Goal: Task Accomplishment & Management: Manage account settings

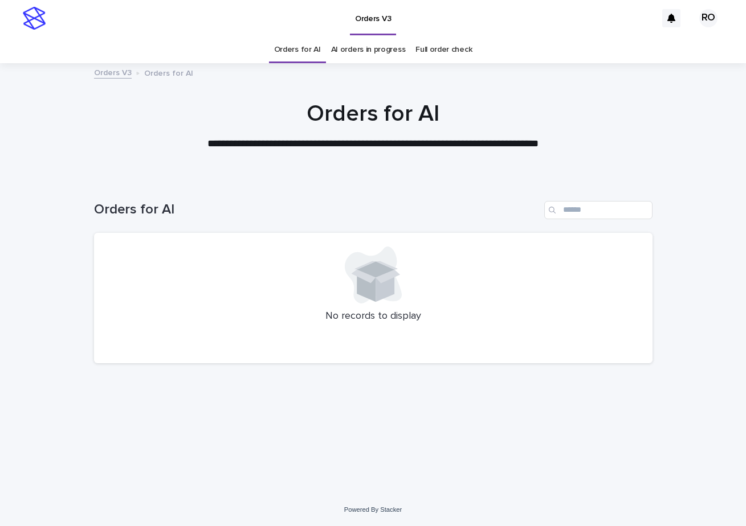
drag, startPoint x: 452, startPoint y: 76, endPoint x: 467, endPoint y: 75, distance: 14.9
click at [452, 76] on div "Orders V3 Orders for AI" at bounding box center [373, 74] width 570 height 16
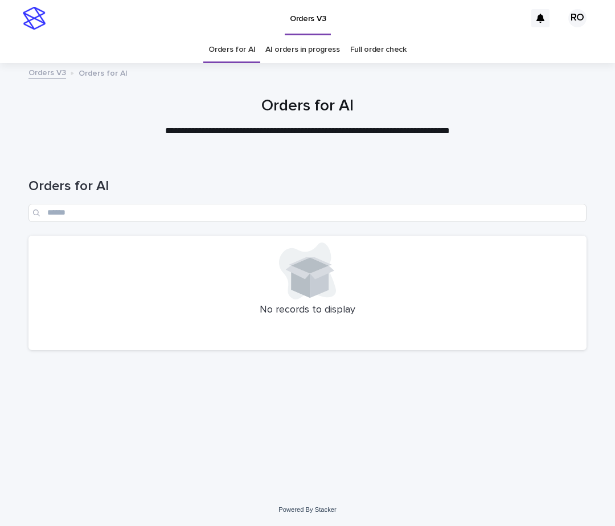
drag, startPoint x: 446, startPoint y: 68, endPoint x: 473, endPoint y: 36, distance: 42.0
click at [447, 68] on div "Orders V3 Orders for AI" at bounding box center [308, 74] width 570 height 16
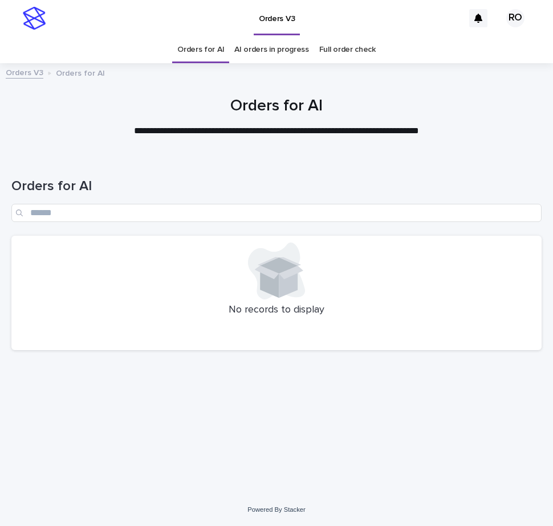
click at [386, 472] on div "Loading... Saving… Loading... Saving… Orders for AI No records to display" at bounding box center [276, 325] width 553 height 338
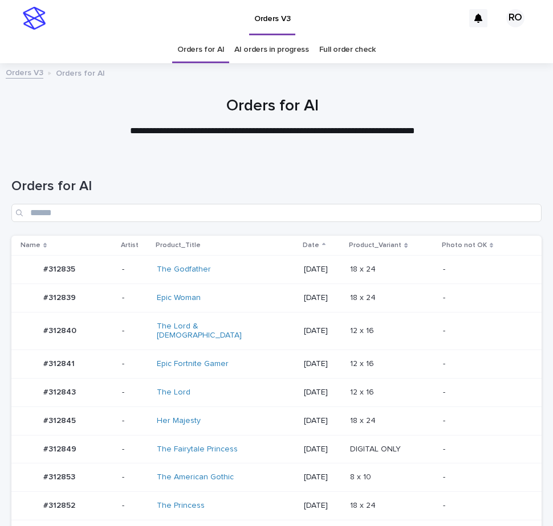
click at [319, 190] on h1 "Orders for AI" at bounding box center [276, 186] width 530 height 17
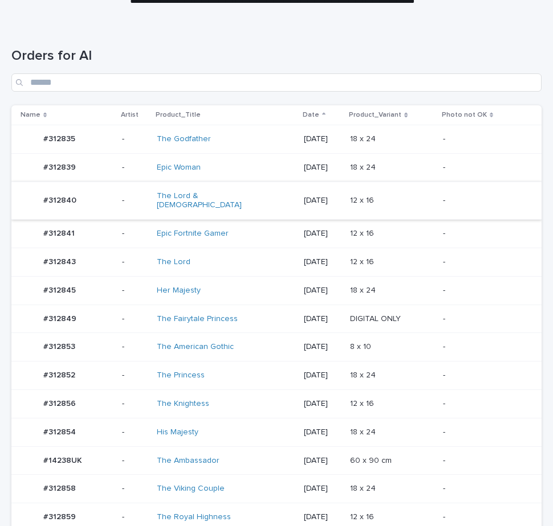
scroll to position [285, 0]
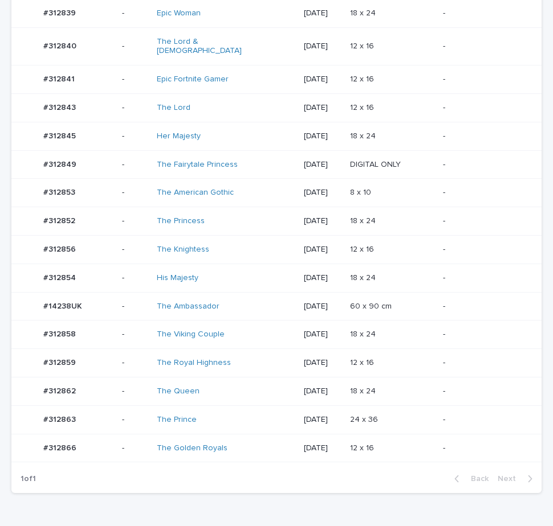
click at [488, 330] on p "-" at bounding box center [483, 335] width 80 height 10
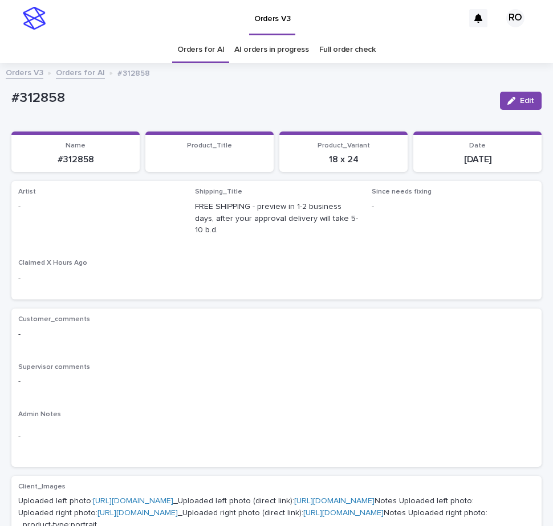
drag, startPoint x: 521, startPoint y: 100, endPoint x: 179, endPoint y: 185, distance: 352.2
click at [520, 100] on span "Edit" at bounding box center [527, 101] width 14 height 8
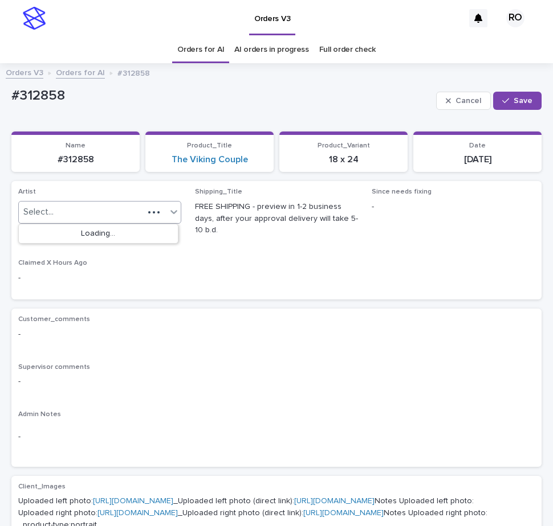
click at [161, 214] on div at bounding box center [162, 213] width 37 height 22
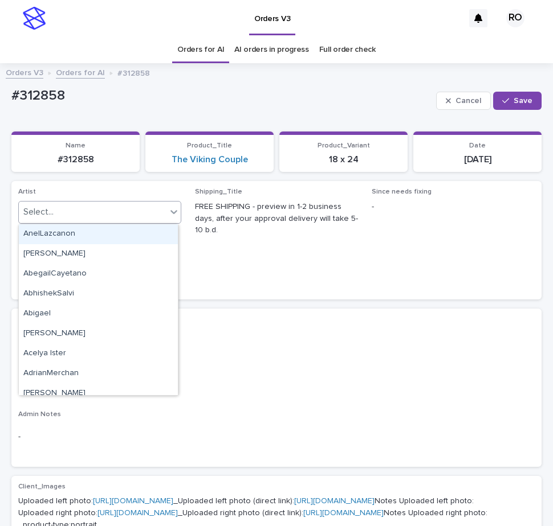
paste input "**********"
type input "**********"
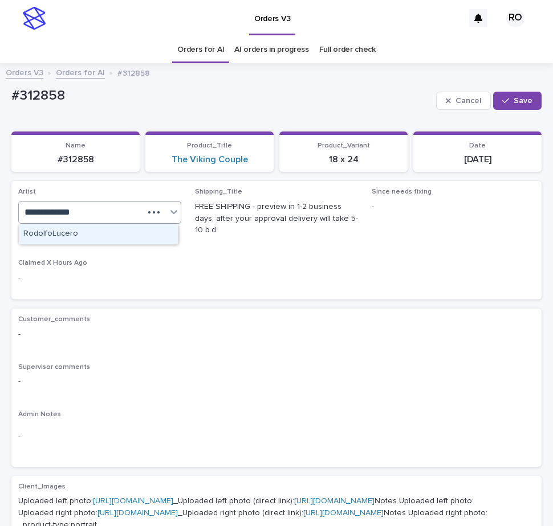
click at [138, 240] on div "RodolfoLucero" at bounding box center [98, 234] width 159 height 20
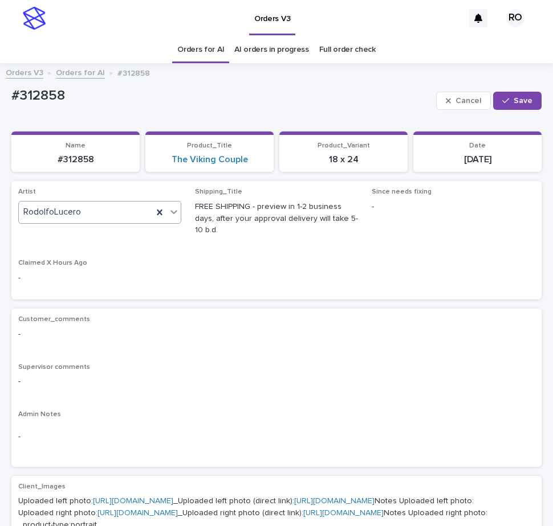
drag, startPoint x: 520, startPoint y: 92, endPoint x: 468, endPoint y: 48, distance: 67.5
click at [517, 95] on button "Save" at bounding box center [517, 101] width 48 height 18
drag, startPoint x: 97, startPoint y: 89, endPoint x: 32, endPoint y: 97, distance: 66.0
click at [13, 98] on div "#312858" at bounding box center [250, 97] width 479 height 19
copy p "#312858"
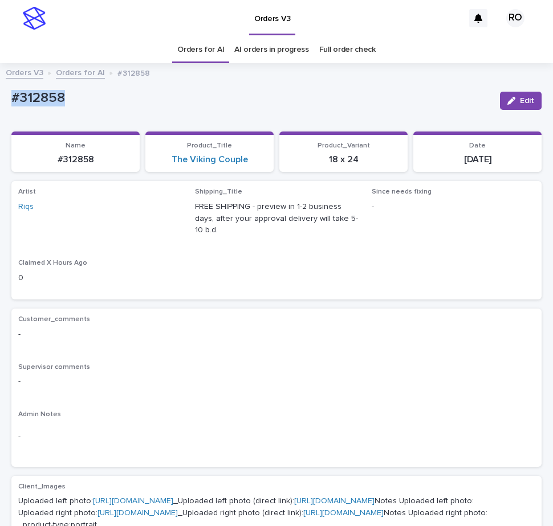
click at [283, 92] on p "#312858" at bounding box center [250, 98] width 479 height 17
click at [509, 102] on div "button" at bounding box center [513, 101] width 13 height 8
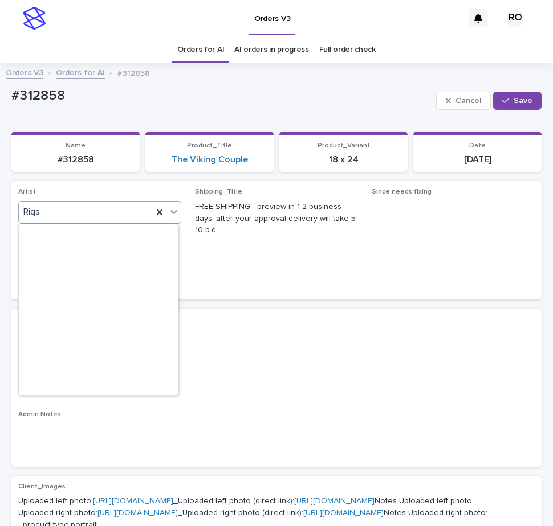
click at [168, 211] on icon at bounding box center [173, 211] width 11 height 11
paste input "**********"
type input "**********"
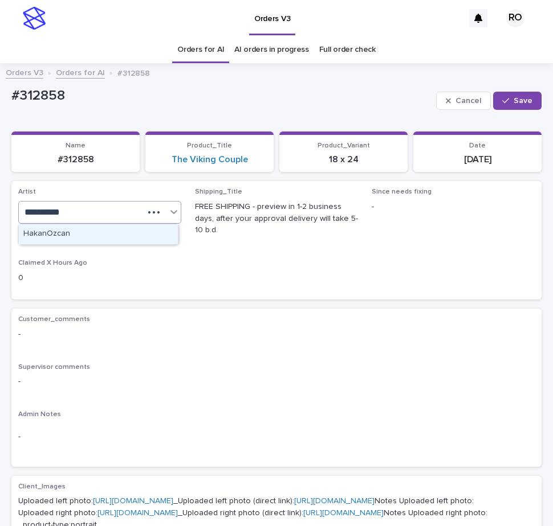
click at [148, 238] on div "HakanOzcan" at bounding box center [98, 234] width 159 height 20
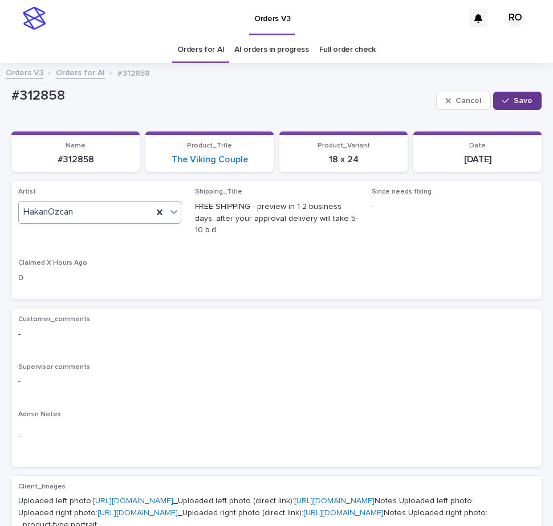
drag, startPoint x: 502, startPoint y: 103, endPoint x: 485, endPoint y: 104, distance: 16.6
click at [502, 102] on div "button" at bounding box center [507, 101] width 11 height 8
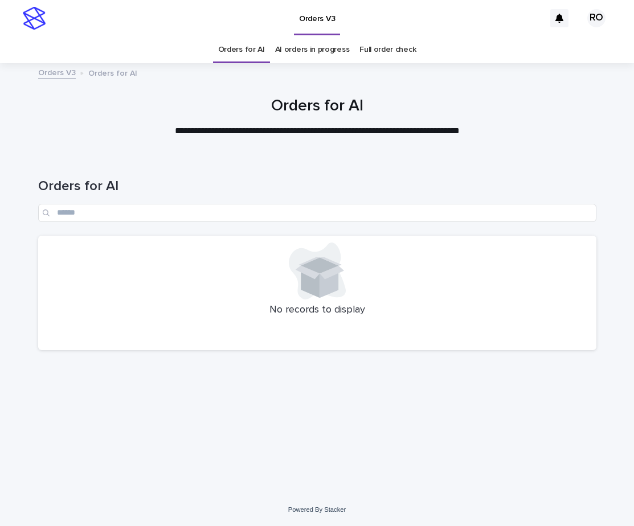
click at [443, 25] on div "Orders V3" at bounding box center [297, 18] width 493 height 36
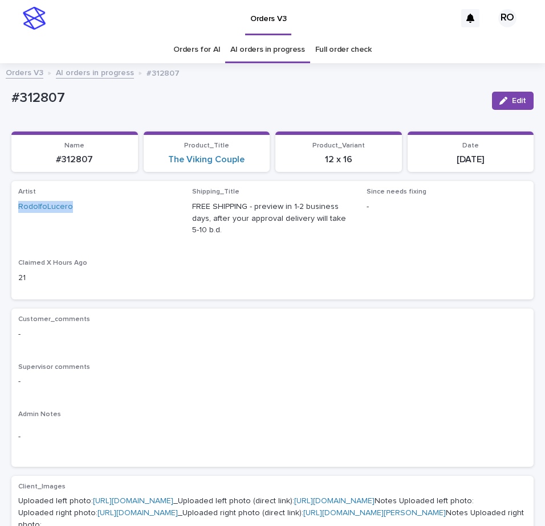
drag, startPoint x: 88, startPoint y: 216, endPoint x: 13, endPoint y: 218, distance: 75.2
click at [13, 218] on div "Artist RodolfoLucero Shipping_Title FREE SHIPPING - preview in 1-2 business day…" at bounding box center [272, 240] width 522 height 118
copy link "RodolfoLucero"
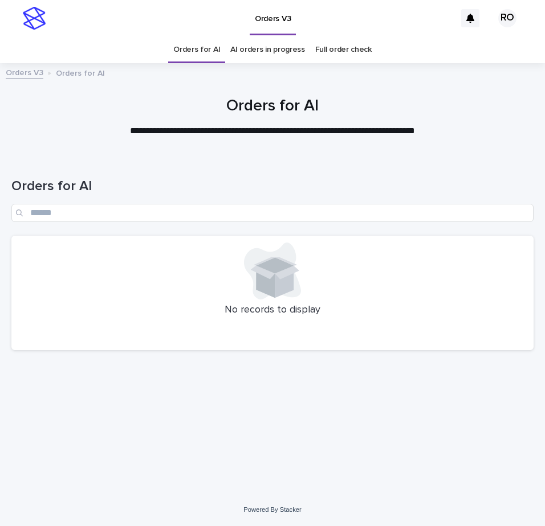
click at [1, 103] on div "**********" at bounding box center [272, 117] width 545 height 41
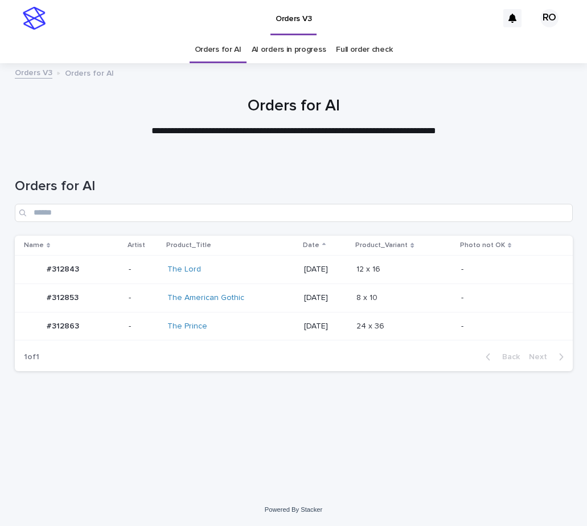
click at [444, 267] on p at bounding box center [404, 270] width 95 height 10
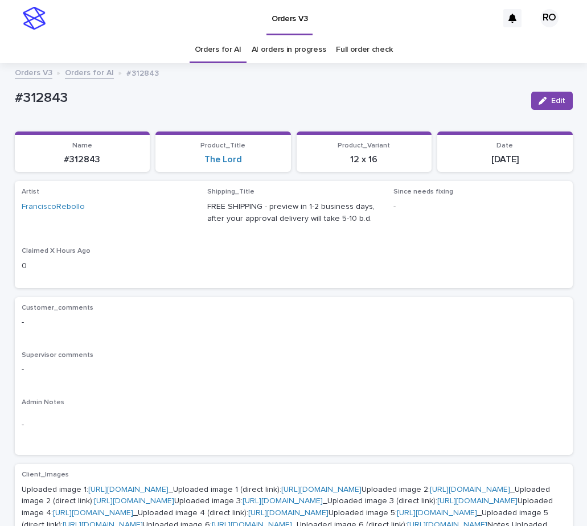
click at [459, 105] on p "#312843" at bounding box center [269, 98] width 508 height 17
click at [211, 56] on link "Orders for AI" at bounding box center [218, 49] width 47 height 27
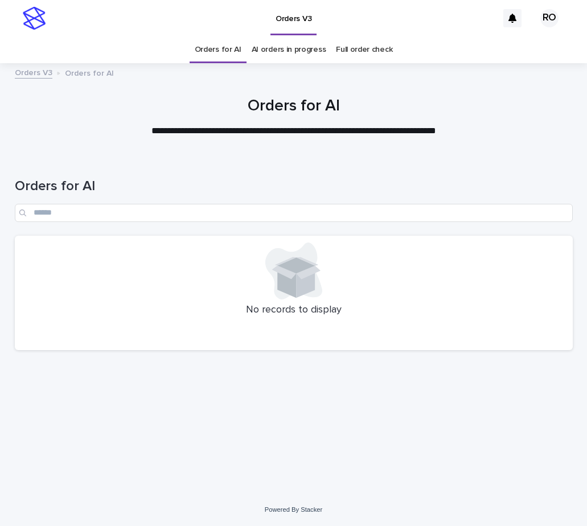
drag, startPoint x: 529, startPoint y: 95, endPoint x: 488, endPoint y: 95, distance: 40.4
click at [529, 95] on div at bounding box center [293, 112] width 587 height 85
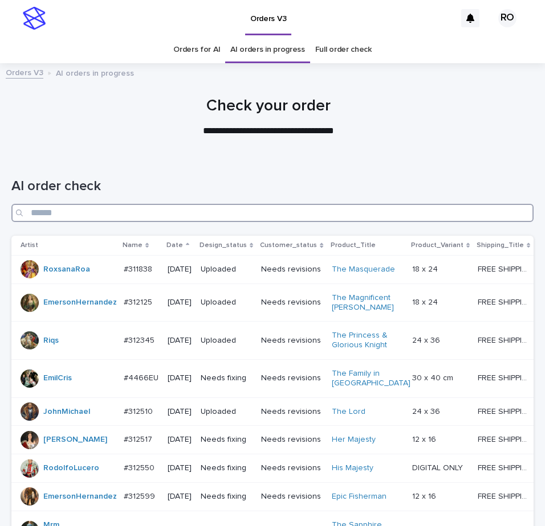
click at [342, 215] on input "Search" at bounding box center [272, 213] width 522 height 18
paste input "**********"
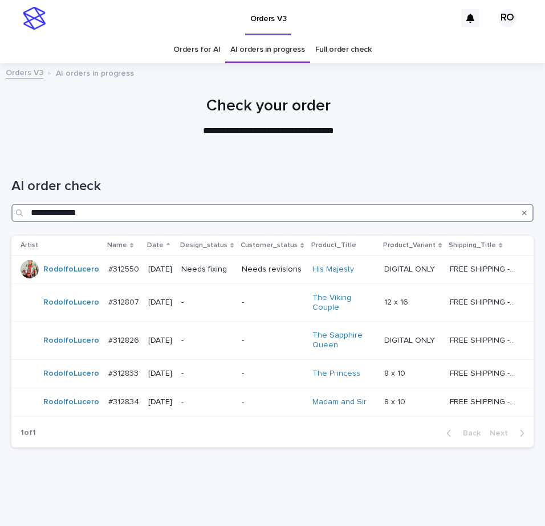
drag, startPoint x: 106, startPoint y: 220, endPoint x: 21, endPoint y: 224, distance: 85.0
click at [21, 224] on div "**********" at bounding box center [272, 196] width 522 height 80
type input "**********"
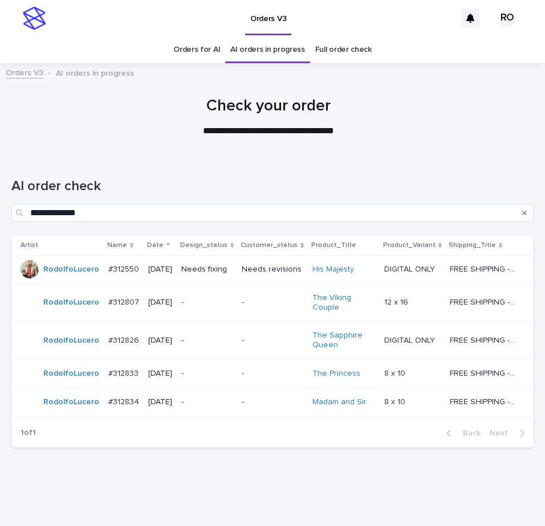
click at [146, 173] on div "**********" at bounding box center [272, 196] width 522 height 80
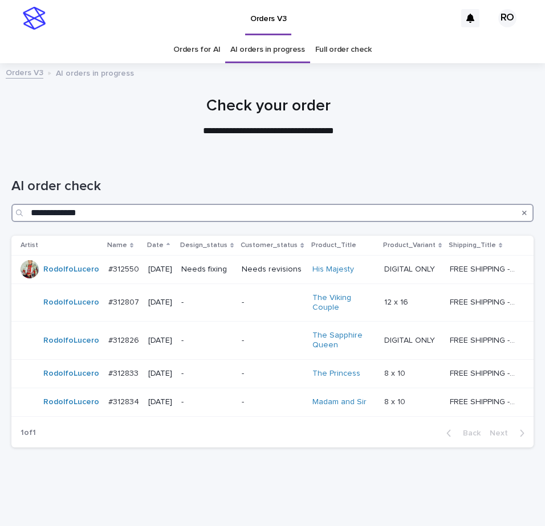
drag, startPoint x: 94, startPoint y: 213, endPoint x: 16, endPoint y: 186, distance: 82.5
click at [11, 213] on div "**********" at bounding box center [272, 213] width 522 height 18
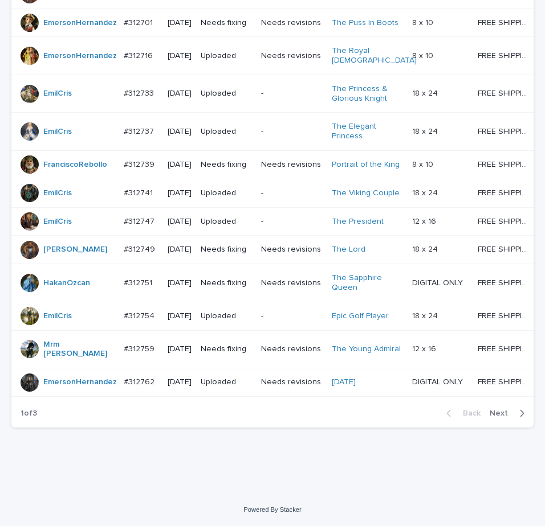
scroll to position [1025, 0]
click at [490, 411] on span "Next" at bounding box center [501, 414] width 25 height 8
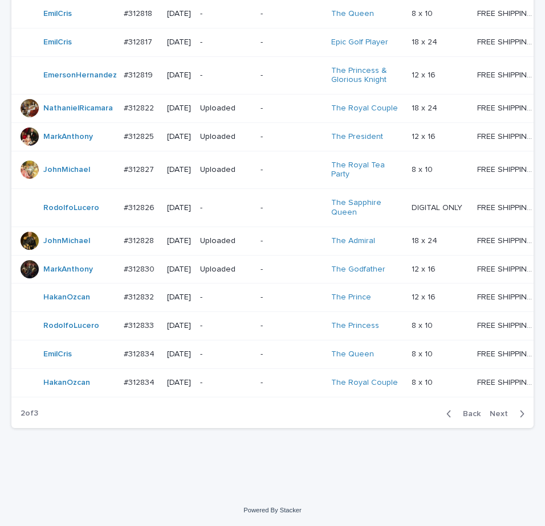
click at [491, 416] on span "Next" at bounding box center [501, 414] width 25 height 8
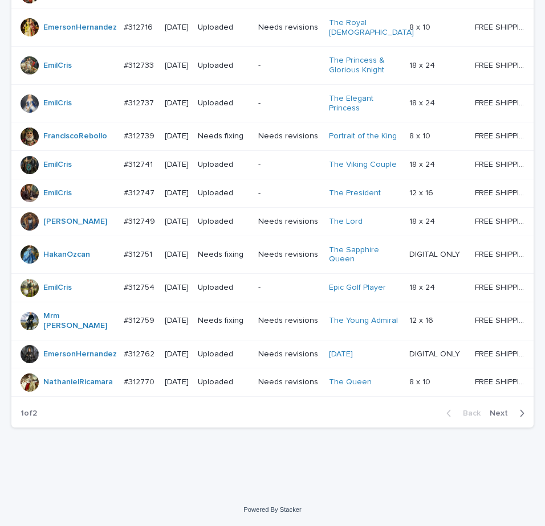
scroll to position [1006, 0]
click at [489, 411] on span "Next" at bounding box center [501, 414] width 25 height 8
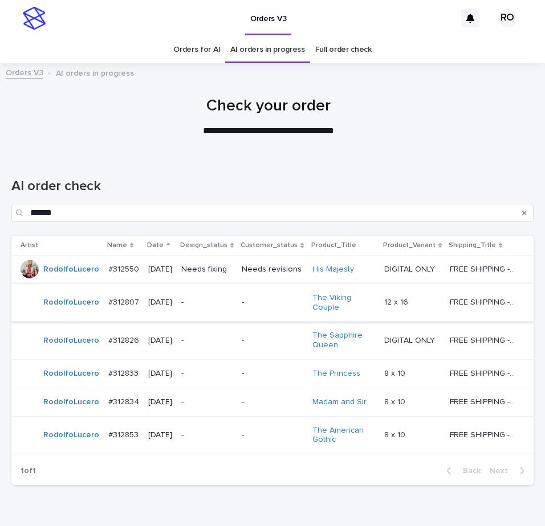
scroll to position [57, 0]
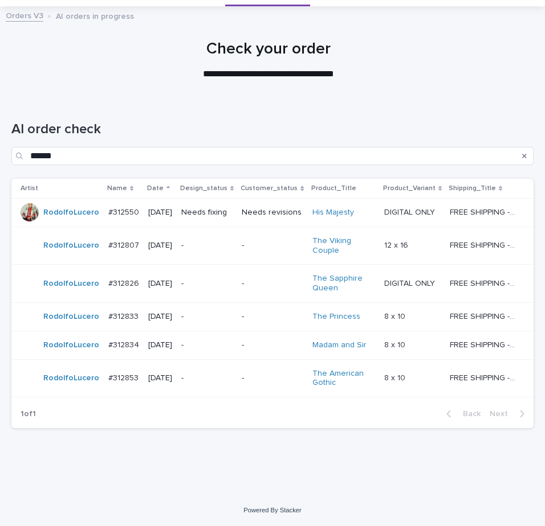
click at [237, 398] on td "-" at bounding box center [207, 378] width 60 height 38
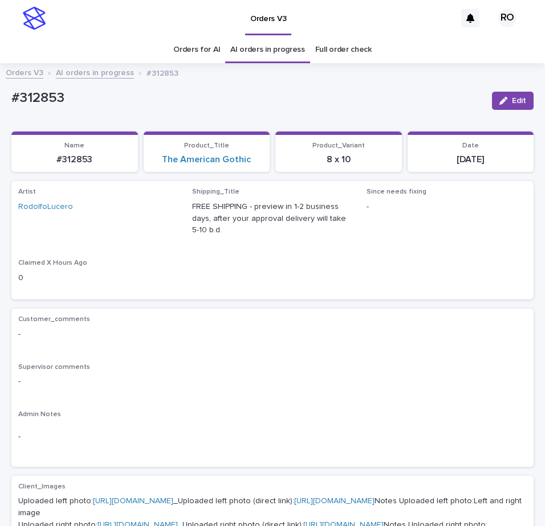
drag, startPoint x: 171, startPoint y: 102, endPoint x: 159, endPoint y: 103, distance: 12.0
click at [171, 102] on p "#312853" at bounding box center [246, 98] width 471 height 17
drag, startPoint x: 103, startPoint y: 108, endPoint x: 12, endPoint y: 101, distance: 90.8
click at [12, 101] on div "#312853" at bounding box center [246, 100] width 471 height 21
copy p "#312853"
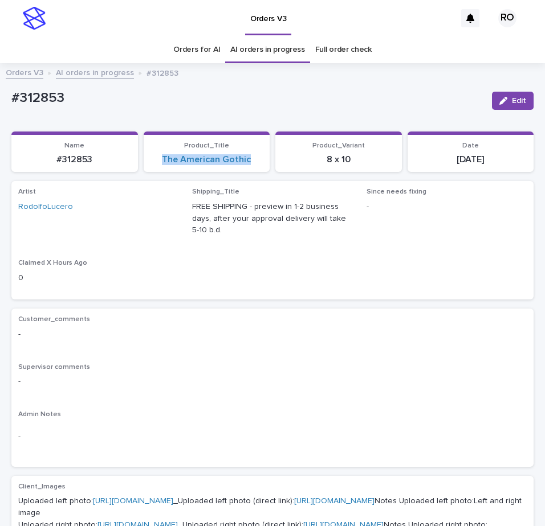
drag, startPoint x: 253, startPoint y: 165, endPoint x: 158, endPoint y: 173, distance: 94.9
click at [158, 173] on div "Loading... Saving… Name #312853 Product_Title The American Gothic Product_Varia…" at bounding box center [272, 157] width 522 height 50
copy link "The American Gothic"
drag, startPoint x: 369, startPoint y: 160, endPoint x: 293, endPoint y: 173, distance: 76.9
click at [293, 173] on div "Loading... Saving… Name #312853 Product_Title The American Gothic Product_Varia…" at bounding box center [272, 157] width 522 height 50
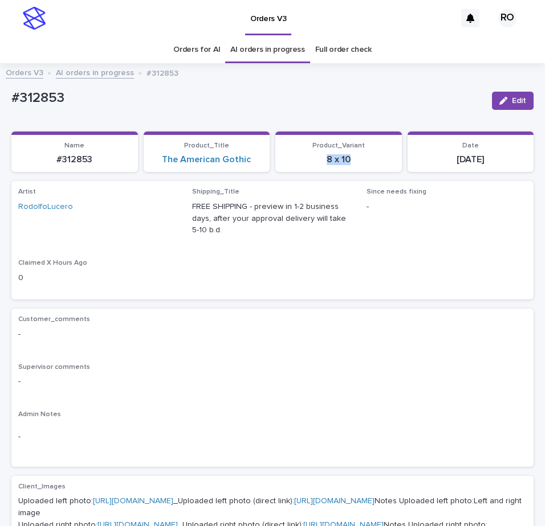
copy p "8 x 10"
drag, startPoint x: 501, startPoint y: 163, endPoint x: 435, endPoint y: 165, distance: 66.1
click at [435, 165] on p "[DATE]" at bounding box center [470, 159] width 113 height 11
copy p "[DATE]"
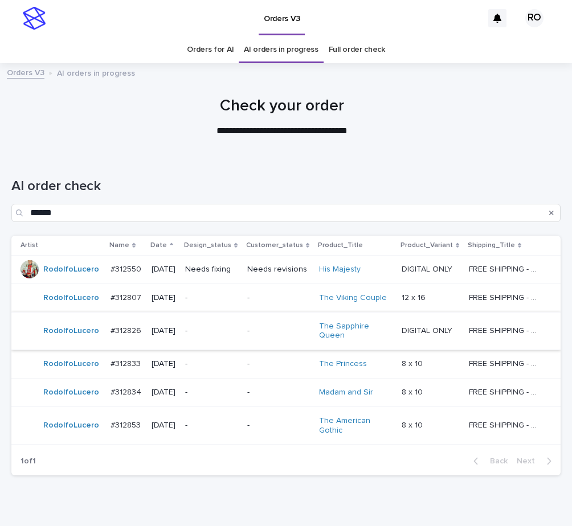
scroll to position [36, 0]
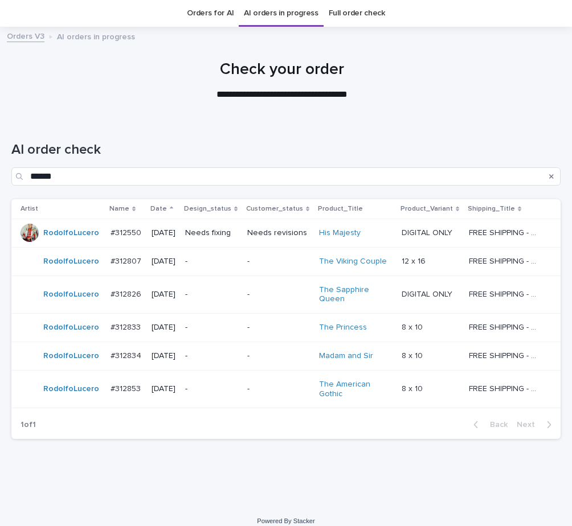
click at [254, 270] on div "-" at bounding box center [278, 261] width 63 height 19
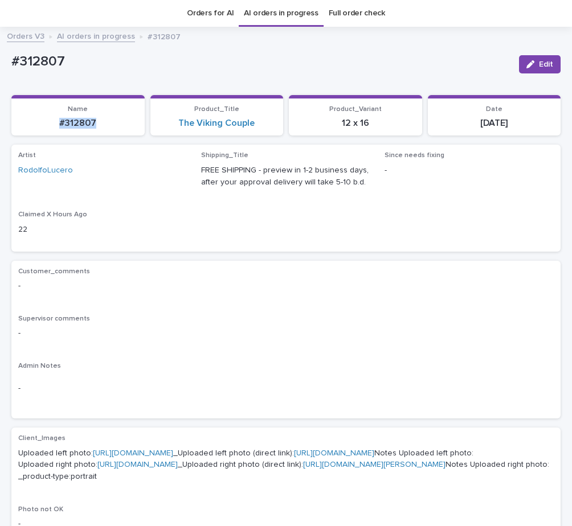
drag, startPoint x: 112, startPoint y: 128, endPoint x: 44, endPoint y: 127, distance: 68.4
click at [47, 128] on section "Name #312807" at bounding box center [77, 115] width 133 height 41
copy p "#312807"
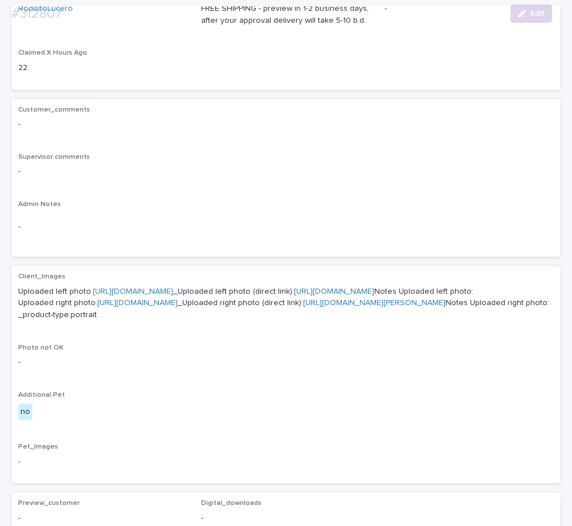
scroll to position [231, 0]
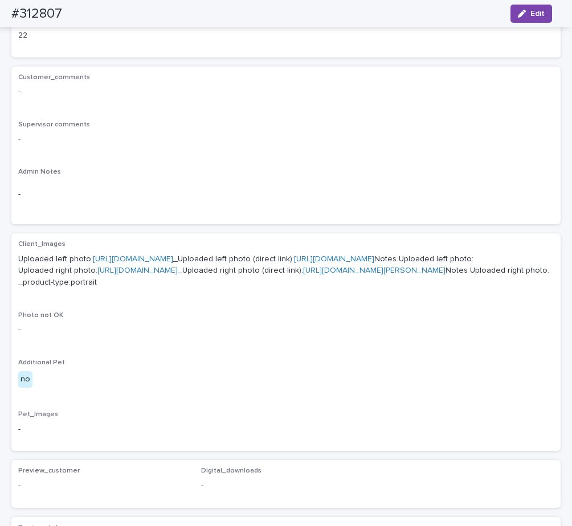
click at [173, 260] on link "https://cdn.shopify.com-uploadkit.app/s/files/1/0033/4807/0511/files/download.h…" at bounding box center [133, 259] width 80 height 8
drag, startPoint x: 77, startPoint y: 14, endPoint x: 22, endPoint y: 7, distance: 55.1
click at [3, 19] on div "#312807 Edit" at bounding box center [281, 13] width 595 height 27
copy h2 "#312807"
click at [540, 17] on span "Edit" at bounding box center [537, 14] width 14 height 8
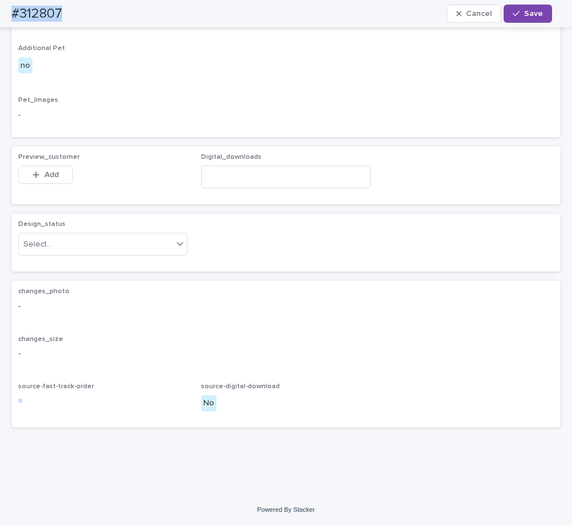
scroll to position [675, 0]
click at [62, 173] on button "Add" at bounding box center [45, 175] width 55 height 18
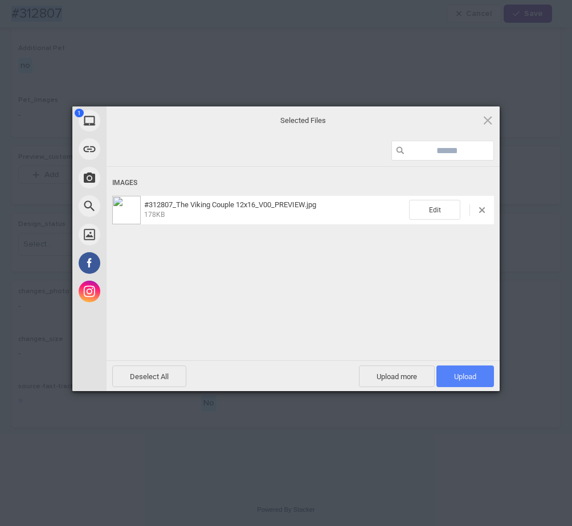
click at [459, 375] on span "Upload 1" at bounding box center [465, 377] width 22 height 9
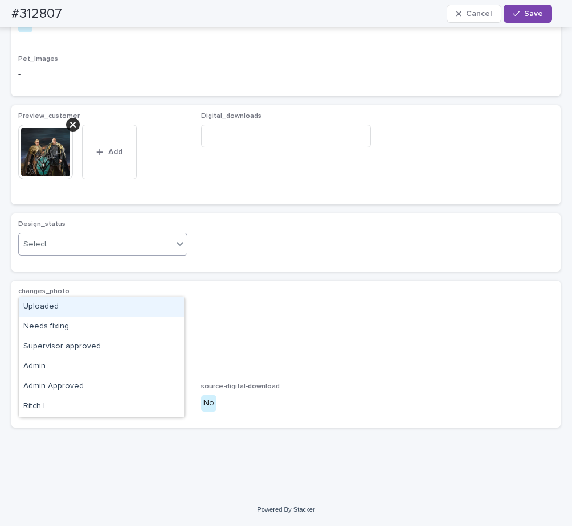
click at [83, 254] on div "Select..." at bounding box center [96, 244] width 154 height 19
click at [80, 304] on div "Uploaded" at bounding box center [101, 307] width 165 height 20
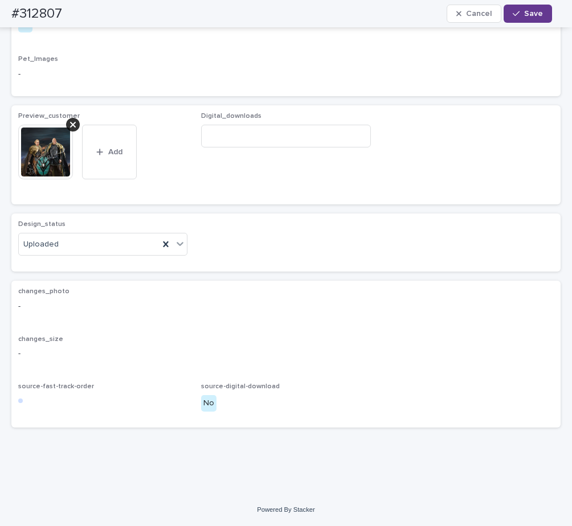
click at [529, 17] on span "Save" at bounding box center [533, 14] width 19 height 8
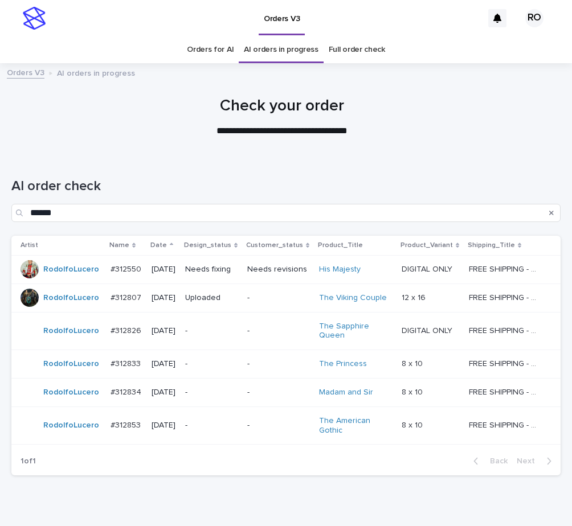
click at [228, 333] on p "-" at bounding box center [211, 331] width 53 height 10
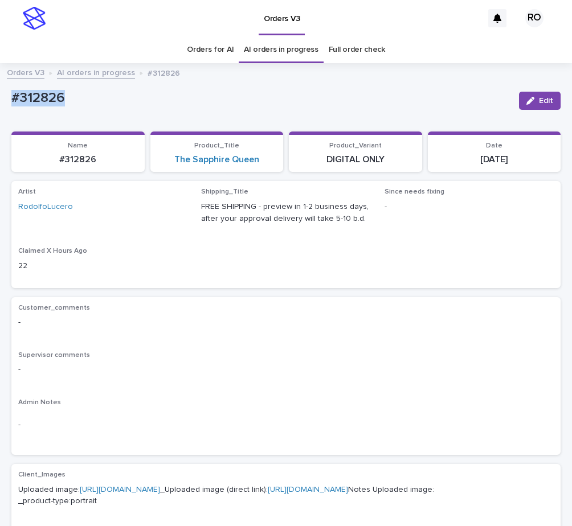
drag, startPoint x: 76, startPoint y: 93, endPoint x: 5, endPoint y: 92, distance: 71.2
click at [9, 95] on div "Loading... Saving… Loading... Saving… #312826 Edit #312826 Edit Sorry, there wa…" at bounding box center [286, 523] width 561 height 907
copy p "#312826"
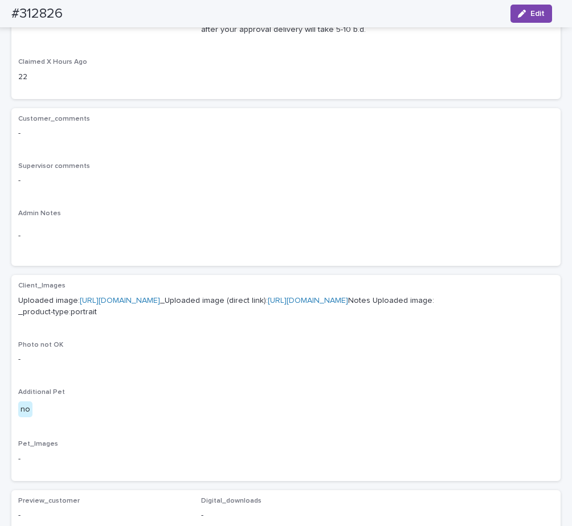
scroll to position [191, 0]
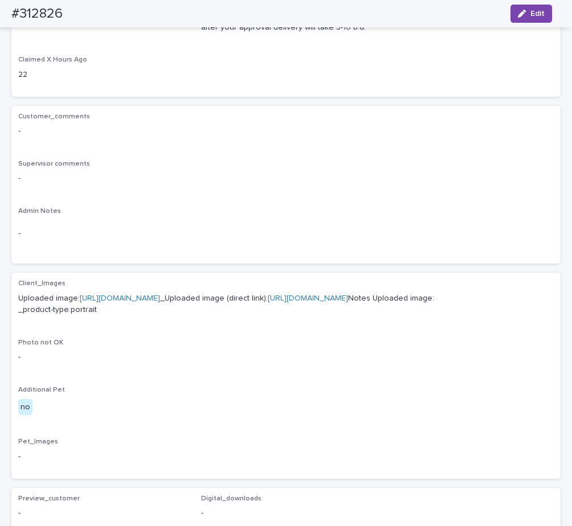
click at [307, 292] on div "Uploaded image: https://cdn.shopify.com-uploadkit.app/s/files/1/0033/4807/0511/…" at bounding box center [286, 304] width 536 height 26
click at [160, 300] on link "https://cdn.shopify.com-uploadkit.app/s/files/1/0033/4807/0511/files/download.h…" at bounding box center [120, 299] width 80 height 8
drag, startPoint x: 73, startPoint y: 24, endPoint x: 2, endPoint y: 22, distance: 71.2
click at [8, 26] on div "#312826 Edit" at bounding box center [281, 13] width 595 height 27
copy h2 "#312826"
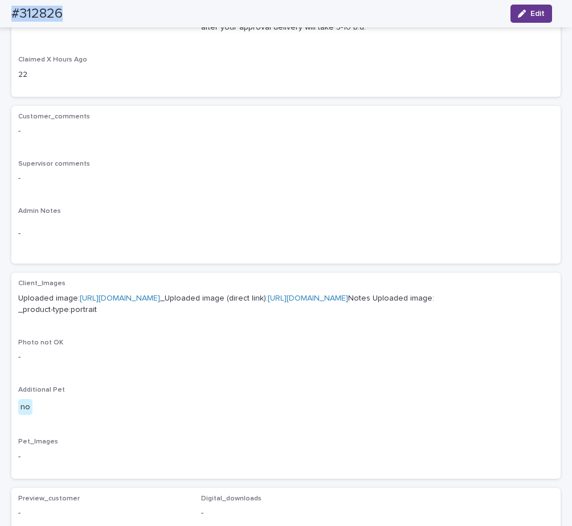
click at [538, 14] on span "Edit" at bounding box center [537, 14] width 14 height 8
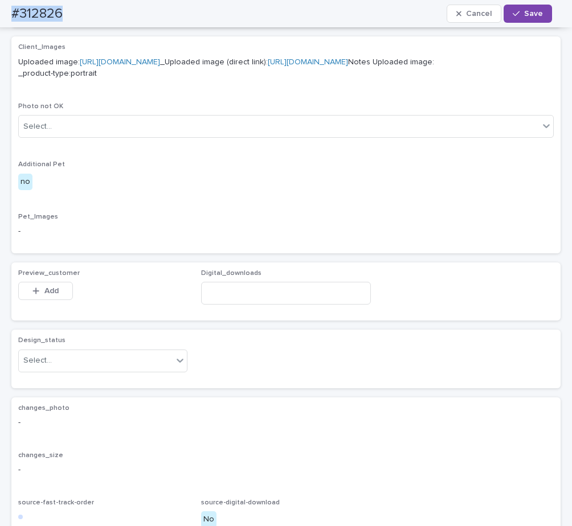
scroll to position [501, 0]
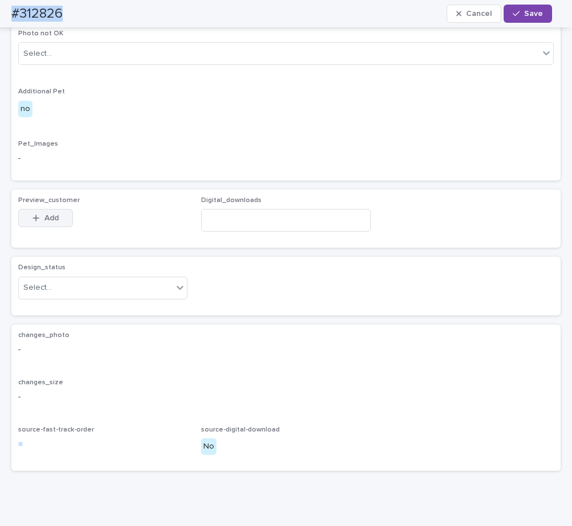
click at [53, 227] on button "Add" at bounding box center [45, 218] width 55 height 18
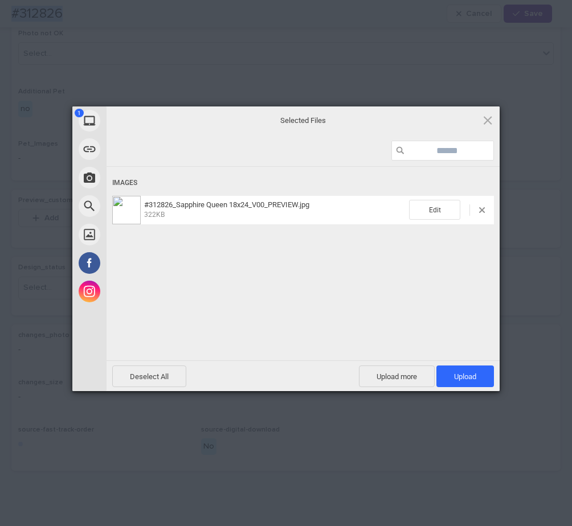
click at [462, 370] on span "Upload 1" at bounding box center [465, 377] width 58 height 22
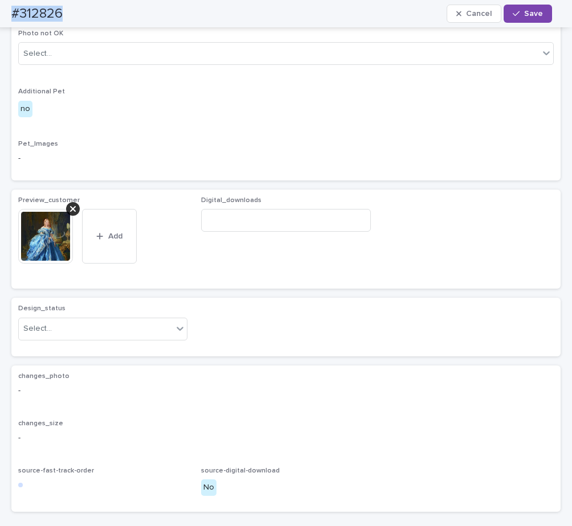
scroll to position [521, 0]
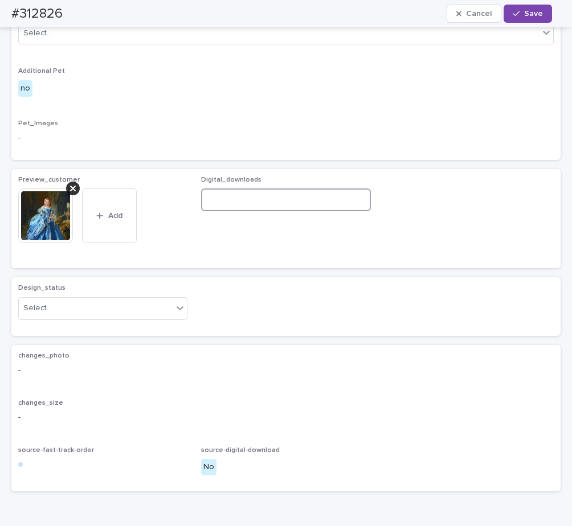
click at [220, 211] on input at bounding box center [285, 200] width 169 height 23
paste input "**********"
type input "**********"
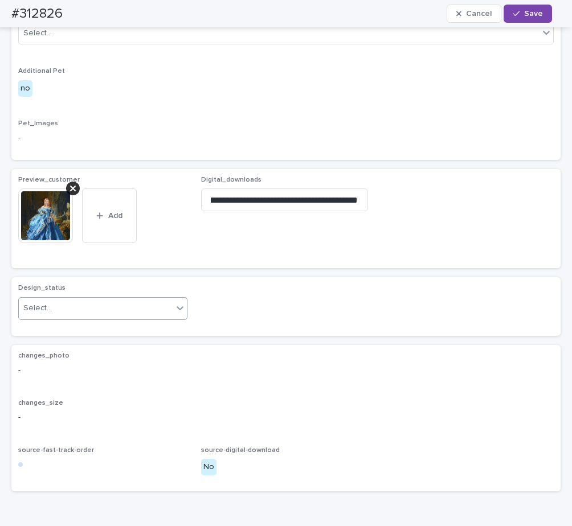
click at [175, 314] on icon at bounding box center [179, 308] width 11 height 11
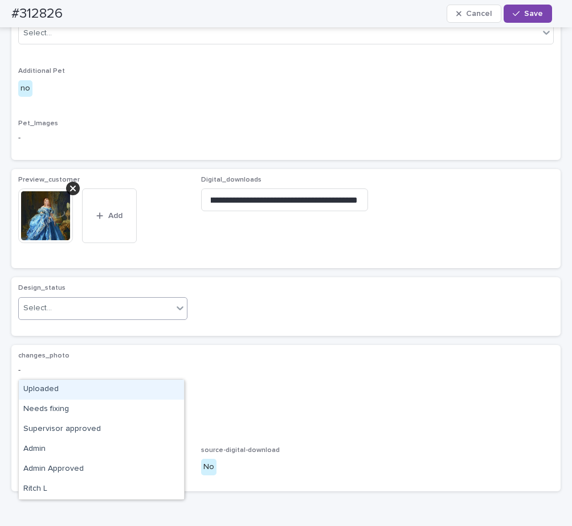
scroll to position [0, 0]
click at [160, 387] on div "Uploaded" at bounding box center [101, 390] width 165 height 20
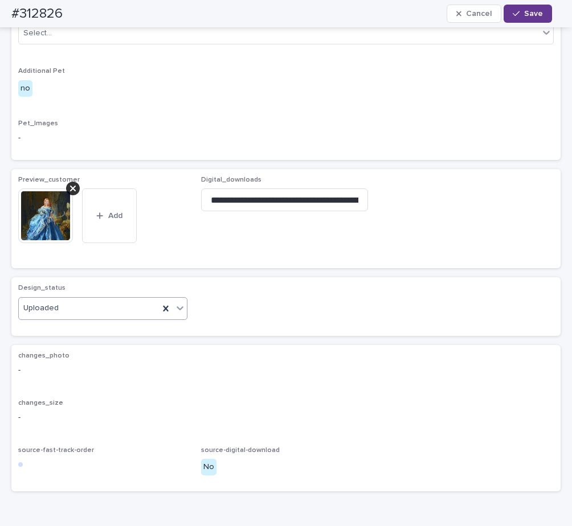
click at [533, 19] on button "Save" at bounding box center [528, 14] width 48 height 18
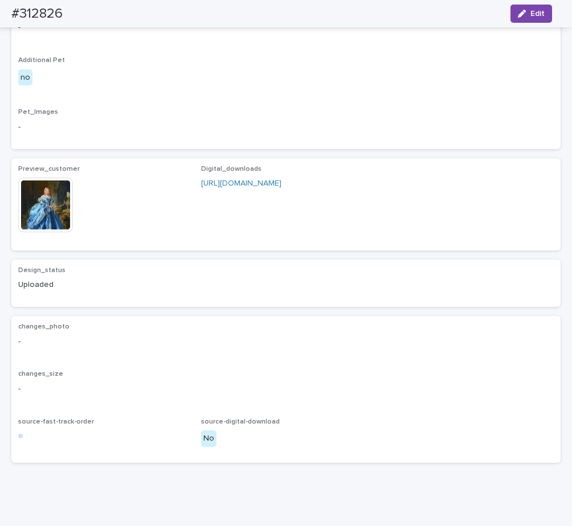
scroll to position [507, 0]
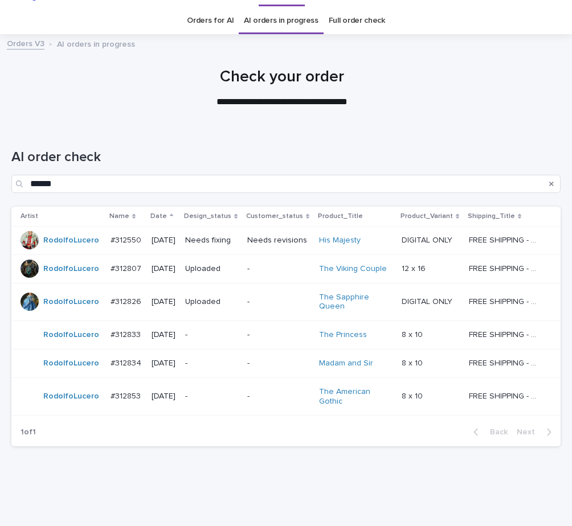
scroll to position [48, 0]
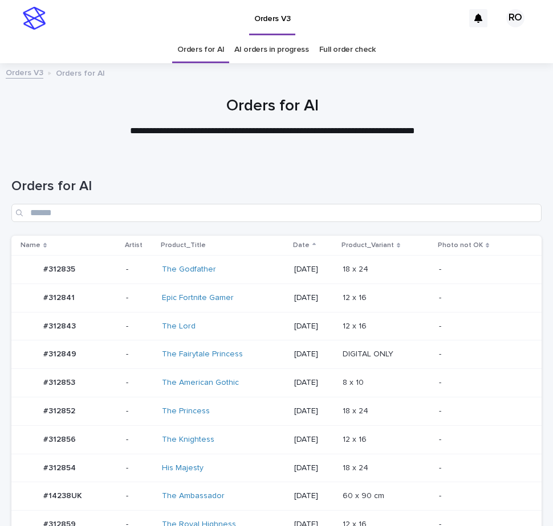
click at [438, 399] on td "-" at bounding box center [487, 411] width 107 height 28
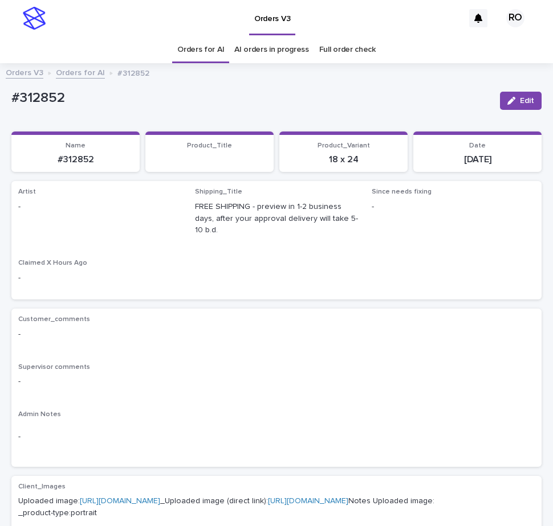
drag, startPoint x: 510, startPoint y: 103, endPoint x: 204, endPoint y: 197, distance: 320.0
click at [508, 103] on div "button" at bounding box center [513, 101] width 13 height 8
click at [162, 214] on div at bounding box center [162, 213] width 37 height 22
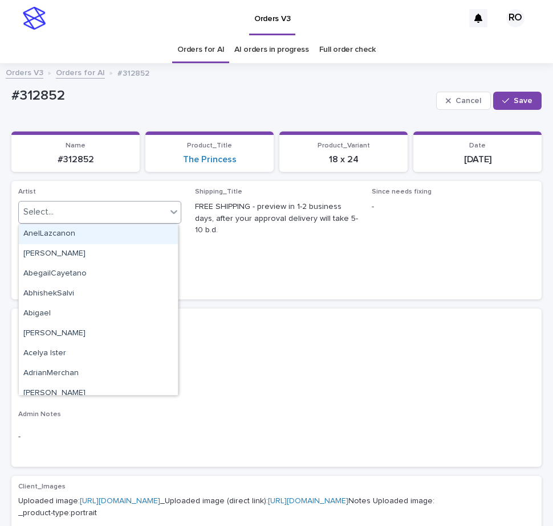
paste input "**********"
type input "**********"
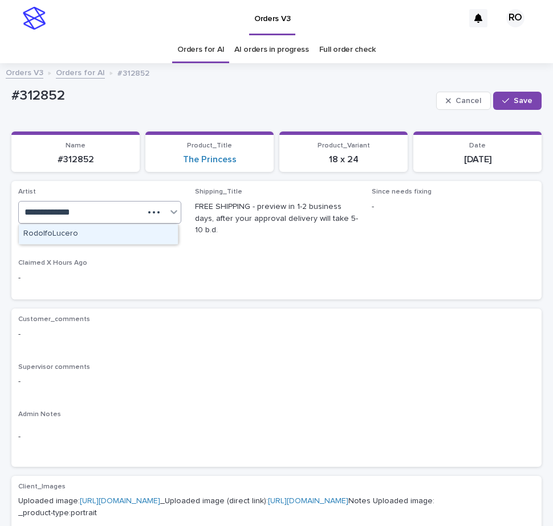
click at [135, 237] on div "RodolfoLucero" at bounding box center [98, 234] width 159 height 20
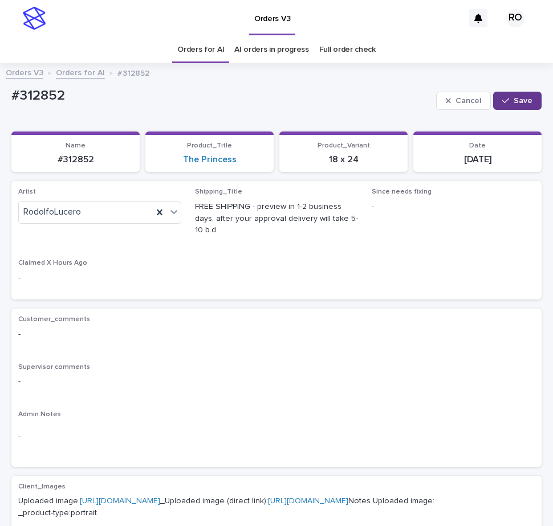
drag, startPoint x: 513, startPoint y: 100, endPoint x: 551, endPoint y: 88, distance: 39.5
click at [514, 100] on span "Save" at bounding box center [522, 101] width 19 height 8
drag, startPoint x: 103, startPoint y: 108, endPoint x: 71, endPoint y: 105, distance: 32.0
click at [70, 105] on div "#312852" at bounding box center [250, 100] width 479 height 21
drag, startPoint x: 108, startPoint y: 105, endPoint x: -10, endPoint y: 102, distance: 118.0
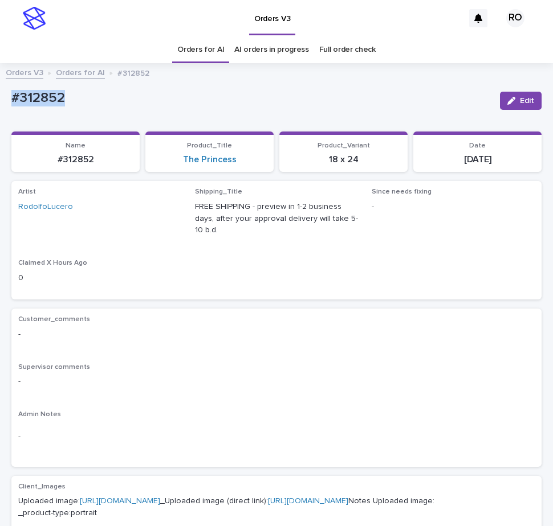
click at [0, 102] on html "Orders V3 RO Orders for AI AI orders in progress Full order check Orders V3 Ord…" at bounding box center [276, 263] width 553 height 526
copy p "#312852"
click at [364, 308] on div "Loading... Saving… Artist RodolfoLucero Shipping_Title FREE SHIPPING - preview …" at bounding box center [276, 245] width 530 height 128
click at [522, 97] on span "Edit" at bounding box center [527, 101] width 14 height 8
click at [161, 217] on icon at bounding box center [159, 212] width 11 height 11
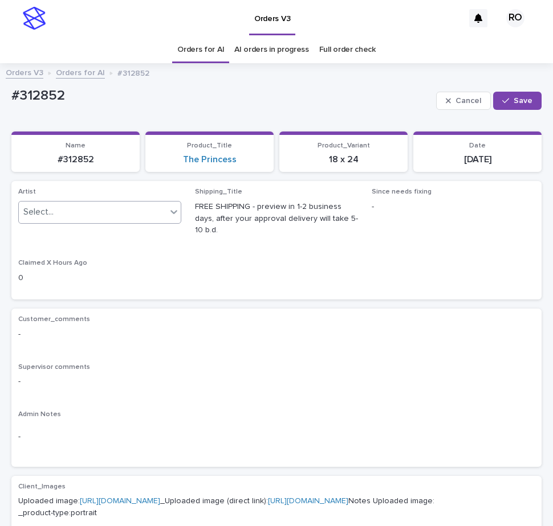
paste input "*******"
type input "*******"
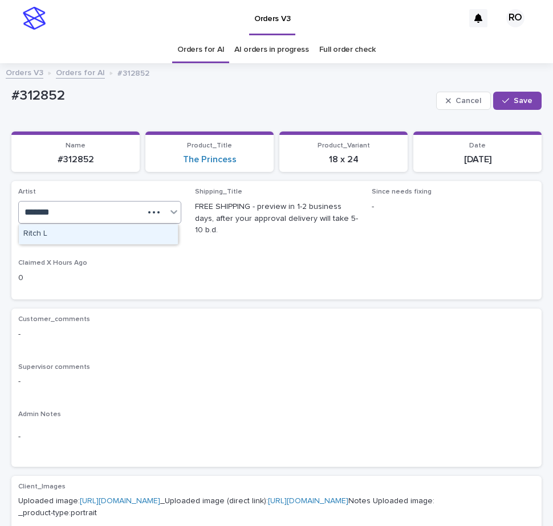
click at [157, 236] on div "Ritch L" at bounding box center [98, 234] width 159 height 20
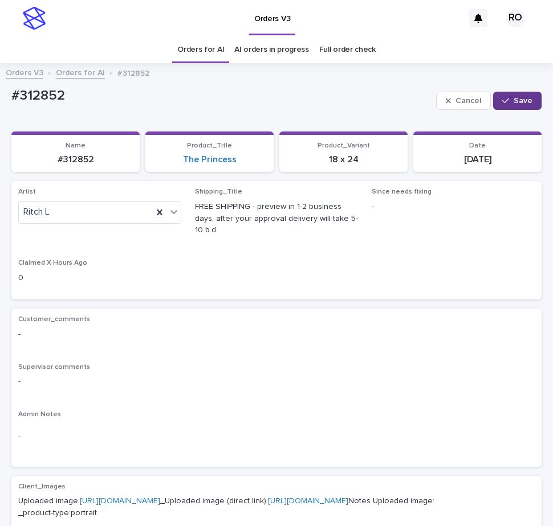
click at [506, 105] on button "Save" at bounding box center [517, 101] width 48 height 18
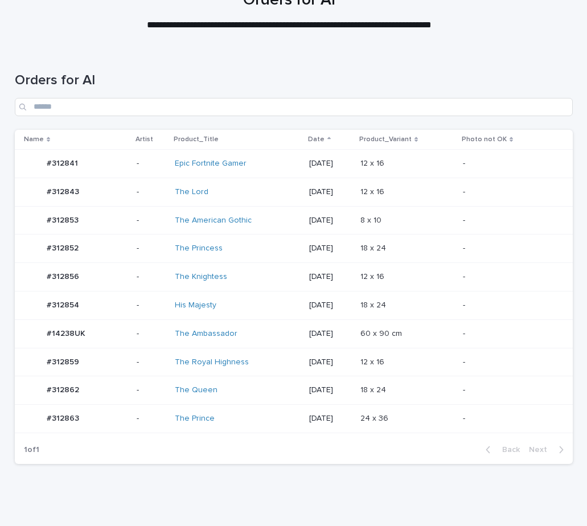
scroll to position [142, 0]
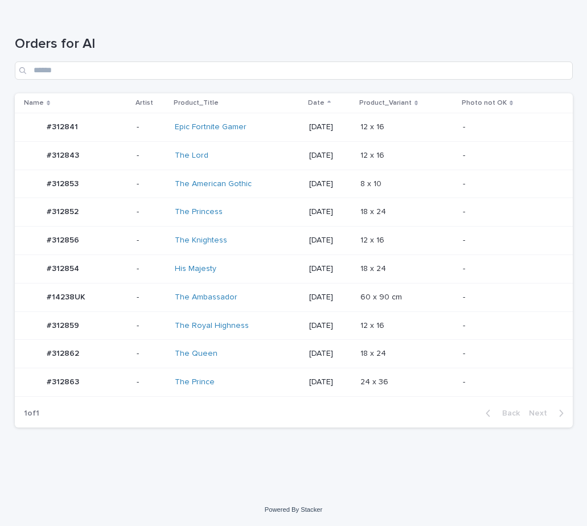
click at [472, 348] on div "-" at bounding box center [508, 353] width 91 height 12
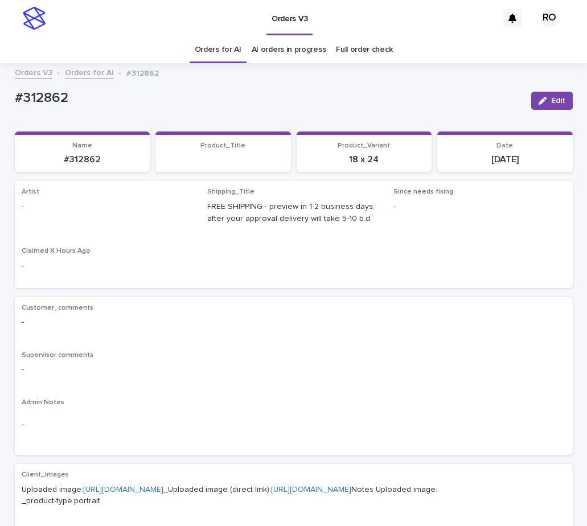
drag, startPoint x: 546, startPoint y: 98, endPoint x: 154, endPoint y: 194, distance: 402.9
click at [545, 98] on button "Edit" at bounding box center [553, 101] width 42 height 18
click at [166, 209] on div at bounding box center [166, 212] width 21 height 11
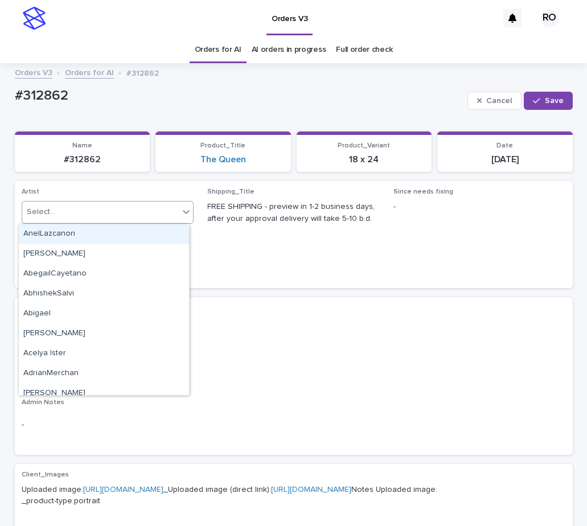
paste input "**********"
type input "**********"
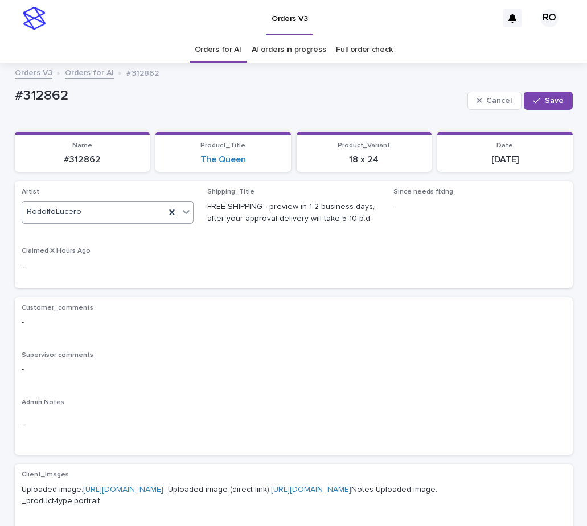
drag, startPoint x: 539, startPoint y: 99, endPoint x: 459, endPoint y: 105, distance: 80.0
click at [538, 99] on div "button" at bounding box center [538, 101] width 11 height 8
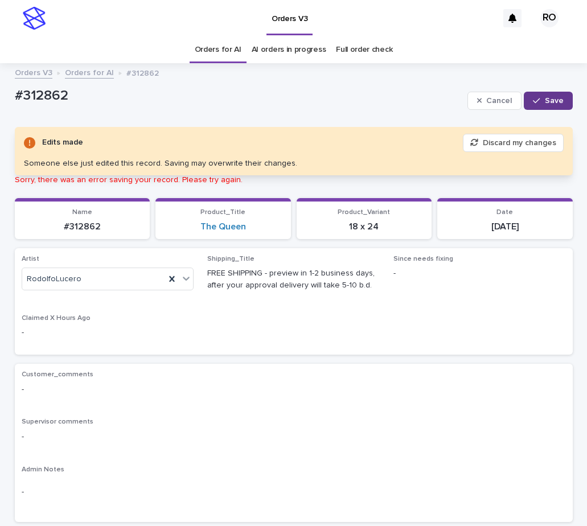
click at [545, 95] on button "Save" at bounding box center [548, 101] width 48 height 18
drag, startPoint x: 83, startPoint y: 105, endPoint x: 10, endPoint y: 99, distance: 73.2
copy p "#312862"
click at [472, 291] on span "Since needs fixing -" at bounding box center [480, 278] width 173 height 46
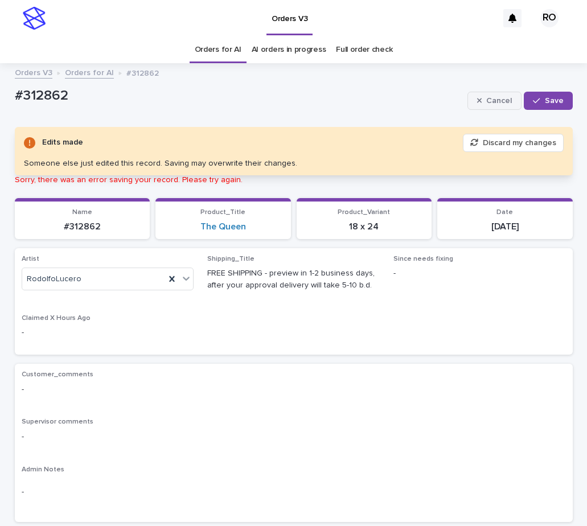
click at [503, 97] on span "Cancel" at bounding box center [500, 101] width 26 height 8
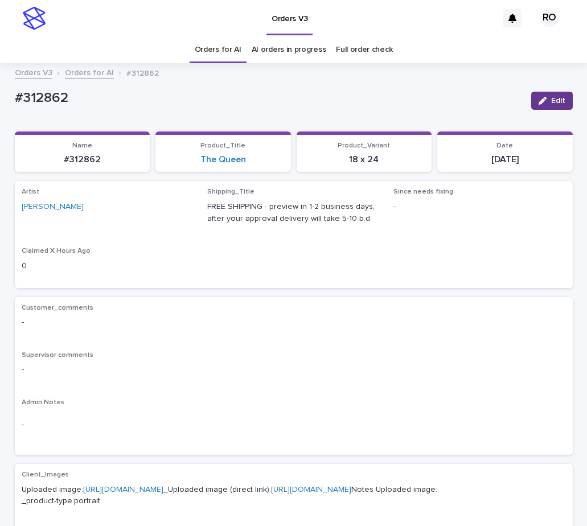
click at [547, 95] on button "Edit" at bounding box center [553, 101] width 42 height 18
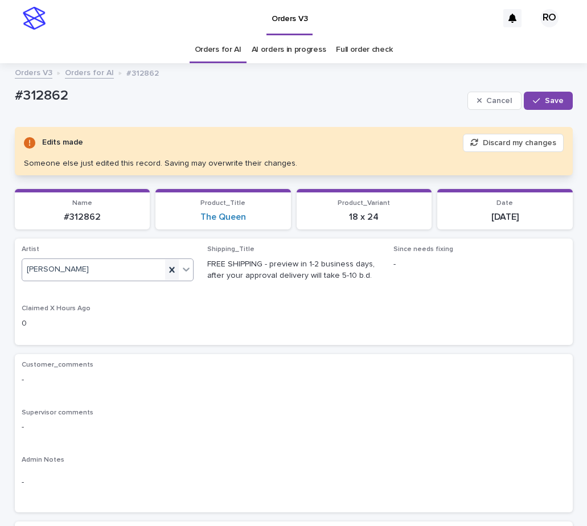
click at [166, 273] on icon at bounding box center [171, 269] width 11 height 11
paste input "*******"
type input "*******"
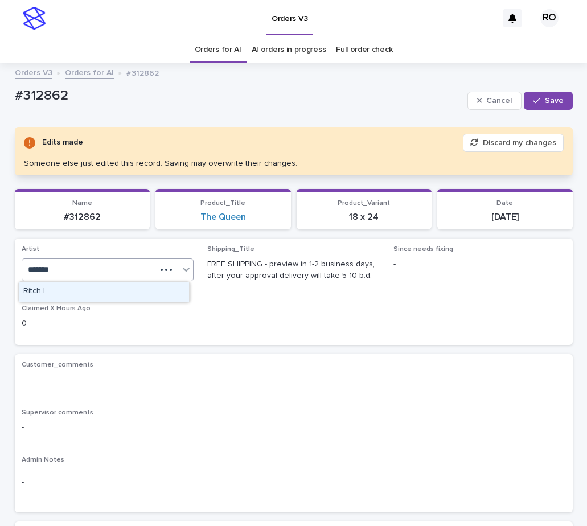
click at [142, 299] on div "Ritch L" at bounding box center [104, 292] width 170 height 20
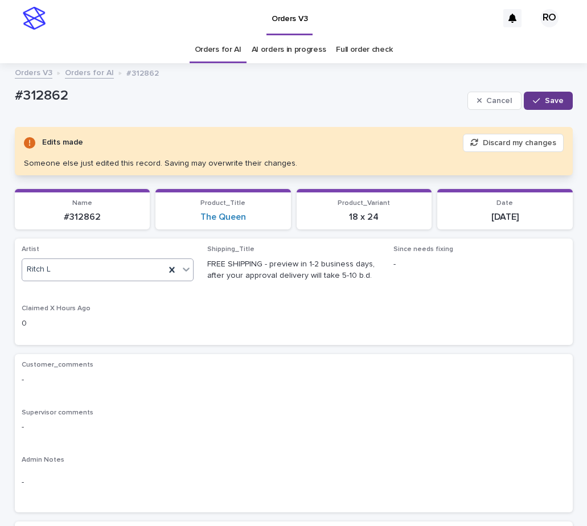
click at [541, 106] on button "Save" at bounding box center [548, 101] width 48 height 18
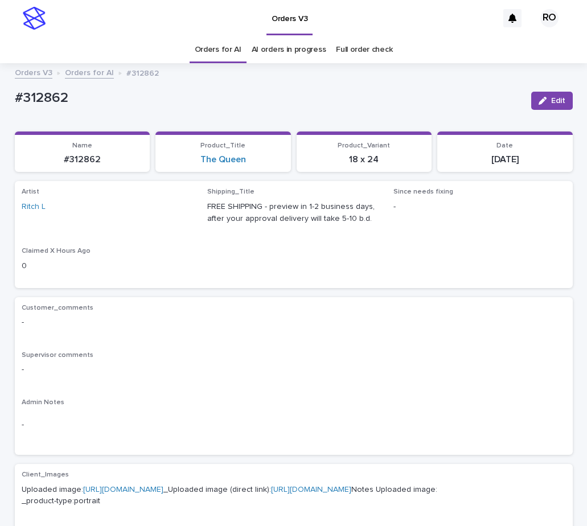
click at [456, 250] on div "Artist [PERSON_NAME] L Shipping_Title FREE SHIPPING - preview in 1-2 business d…" at bounding box center [294, 234] width 545 height 93
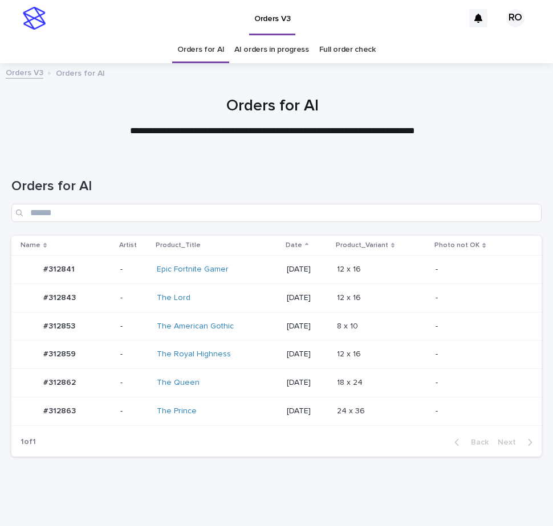
click at [429, 320] on td "8 x 10 8 x 10" at bounding box center [381, 326] width 99 height 28
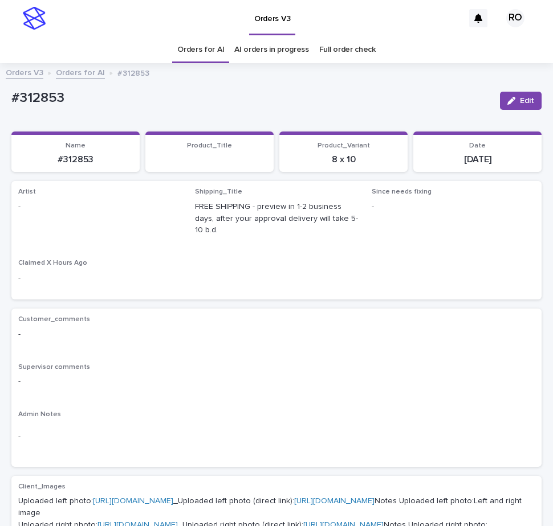
click at [510, 97] on button "Edit" at bounding box center [521, 101] width 42 height 18
click at [162, 215] on div "Select..." at bounding box center [99, 212] width 163 height 23
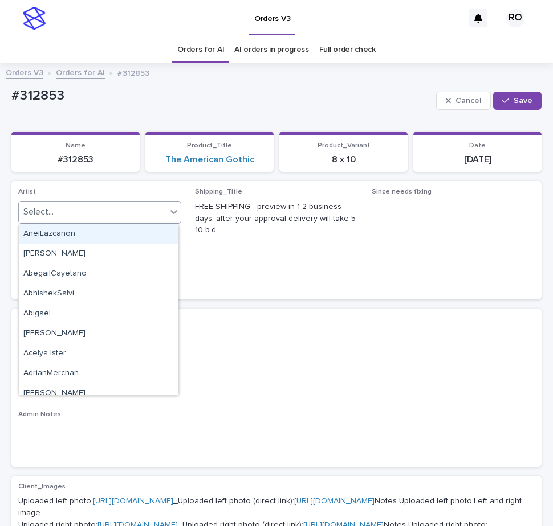
paste input "**********"
type input "**********"
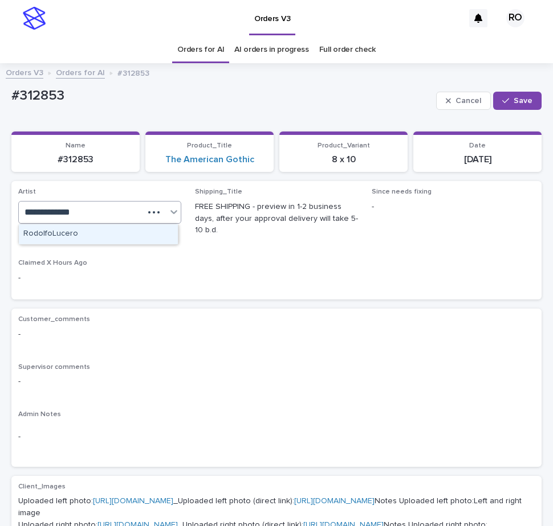
click at [141, 233] on div "RodolfoLucero" at bounding box center [98, 234] width 159 height 20
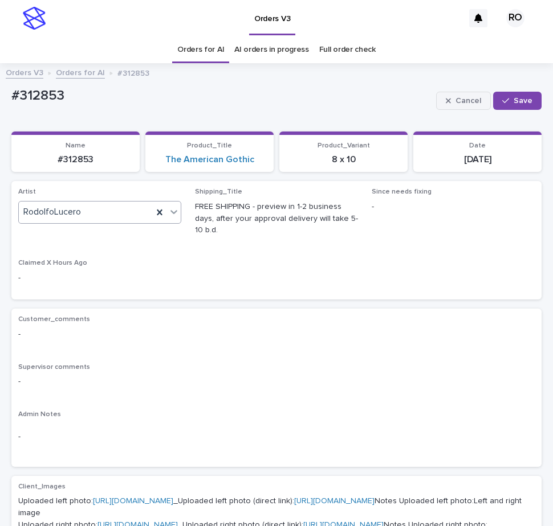
click at [493, 104] on button "Save" at bounding box center [517, 101] width 48 height 18
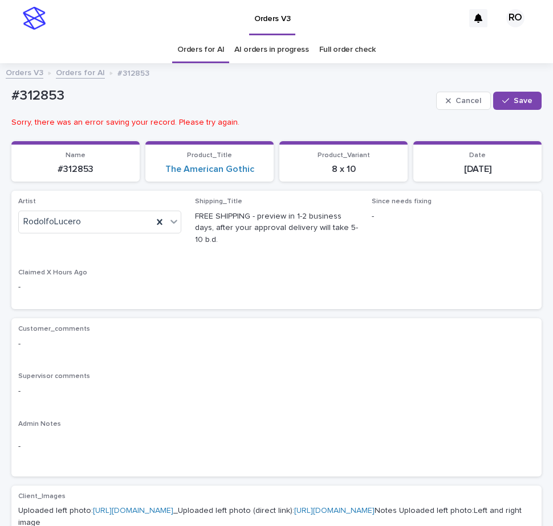
drag, startPoint x: 510, startPoint y: 96, endPoint x: 466, endPoint y: 84, distance: 45.6
click at [513, 97] on span "Save" at bounding box center [522, 101] width 19 height 8
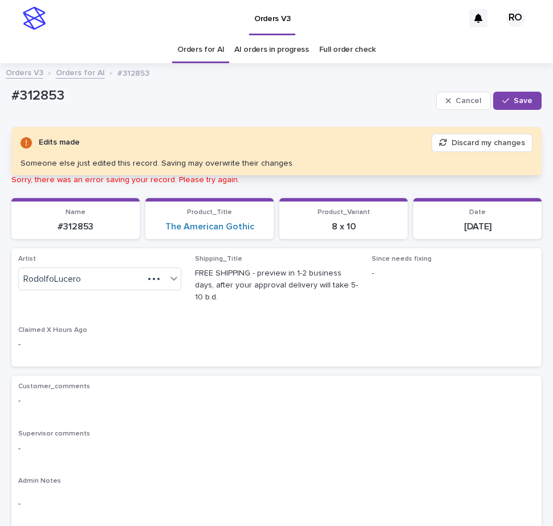
drag, startPoint x: 517, startPoint y: 98, endPoint x: 409, endPoint y: 80, distance: 109.8
click at [517, 98] on span "Save" at bounding box center [522, 101] width 19 height 8
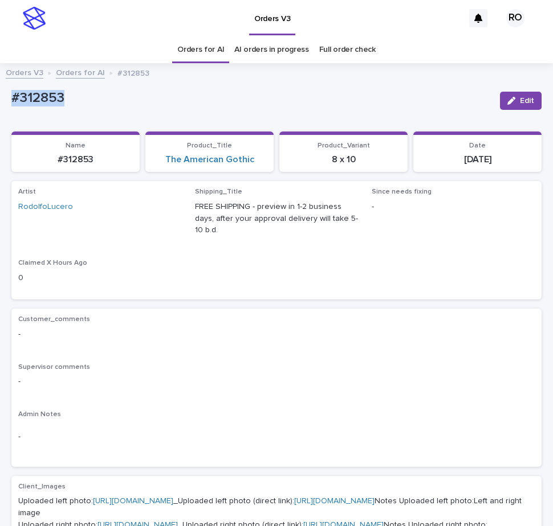
drag, startPoint x: 80, startPoint y: 99, endPoint x: 0, endPoint y: 104, distance: 80.5
copy p "#312853"
click at [250, 304] on div "Loading... Saving… Artist [PERSON_NAME] Shipping_Title FREE SHIPPING - preview …" at bounding box center [276, 245] width 530 height 128
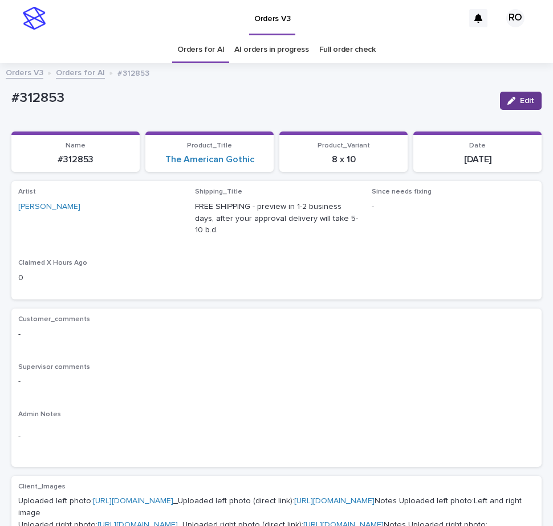
click at [507, 102] on icon "button" at bounding box center [511, 101] width 8 height 8
click at [158, 215] on icon at bounding box center [159, 212] width 11 height 11
paste input "**********"
type input "**********"
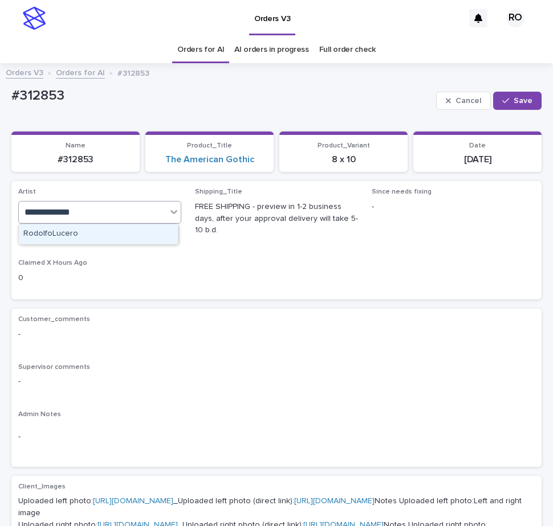
click at [148, 231] on div "RodolfoLucero" at bounding box center [98, 234] width 159 height 20
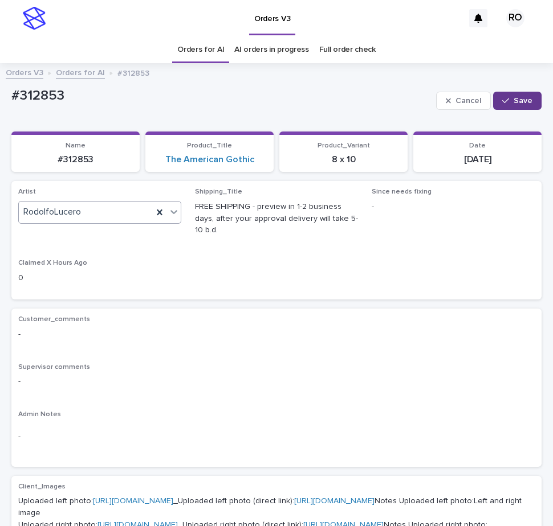
click at [502, 104] on icon "button" at bounding box center [505, 101] width 7 height 8
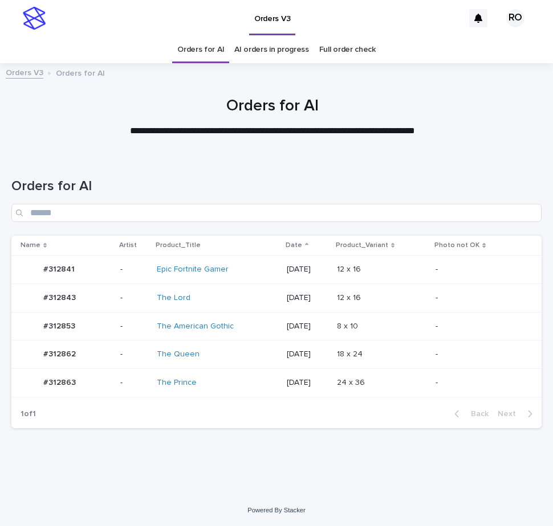
click at [434, 292] on td "-" at bounding box center [486, 298] width 111 height 28
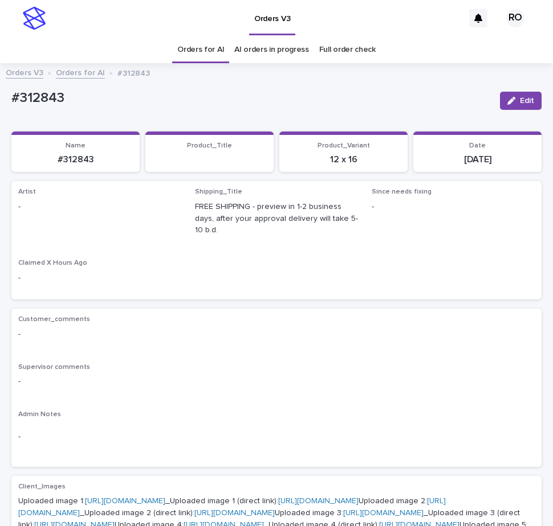
drag, startPoint x: 518, startPoint y: 99, endPoint x: 166, endPoint y: 224, distance: 374.1
click at [520, 99] on span "Edit" at bounding box center [527, 101] width 14 height 8
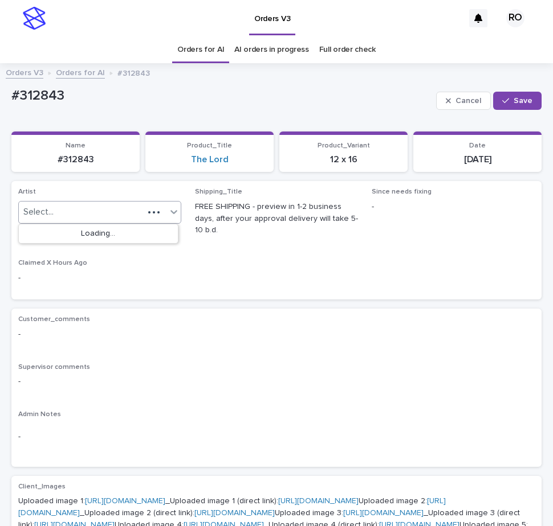
click at [170, 214] on icon at bounding box center [173, 211] width 11 height 11
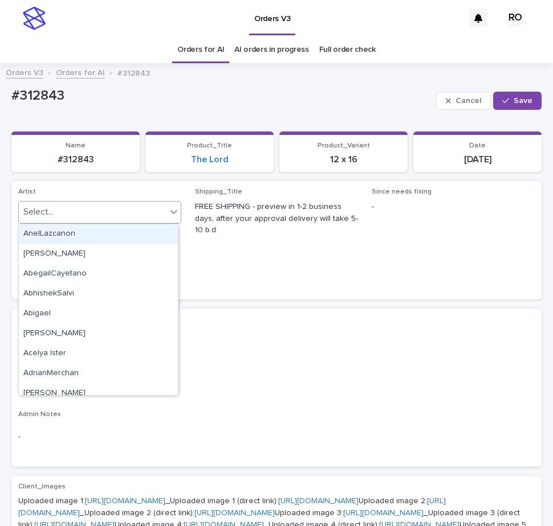
paste input "**********"
type input "**********"
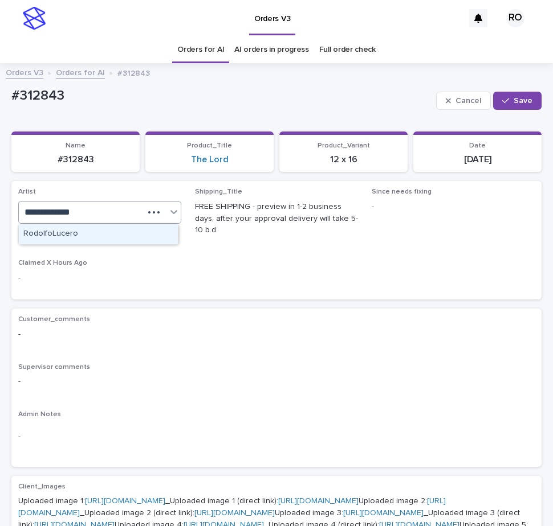
click at [145, 239] on div "RodolfoLucero" at bounding box center [98, 234] width 159 height 20
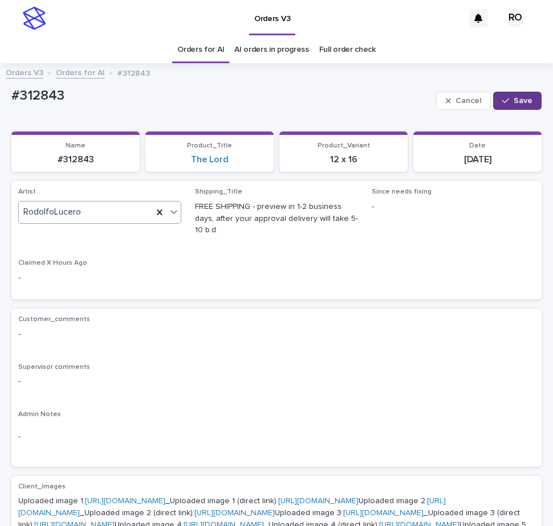
click at [513, 96] on button "Save" at bounding box center [517, 101] width 48 height 18
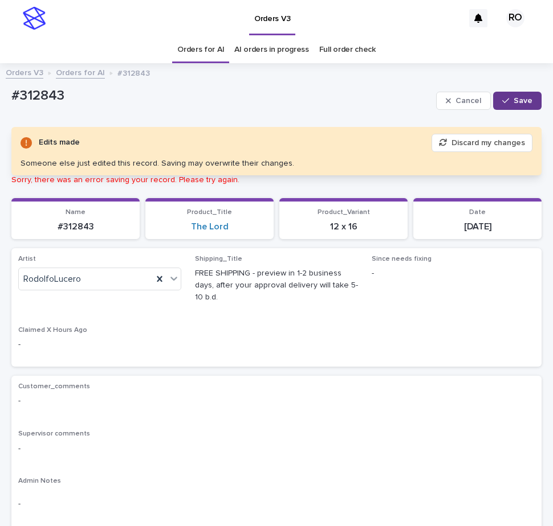
click at [513, 97] on span "Save" at bounding box center [522, 101] width 19 height 8
drag, startPoint x: 509, startPoint y: 96, endPoint x: 468, endPoint y: 95, distance: 40.5
click at [513, 97] on span "Save" at bounding box center [522, 101] width 19 height 8
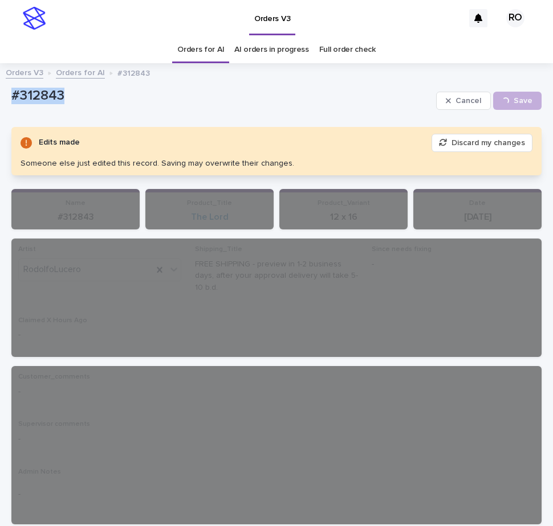
drag, startPoint x: 83, startPoint y: 97, endPoint x: -10, endPoint y: 103, distance: 93.0
click at [0, 103] on html "Orders V3 RO Orders for AI AI orders in progress Full order check Orders V3 Ord…" at bounding box center [276, 263] width 553 height 526
copy p "#312843"
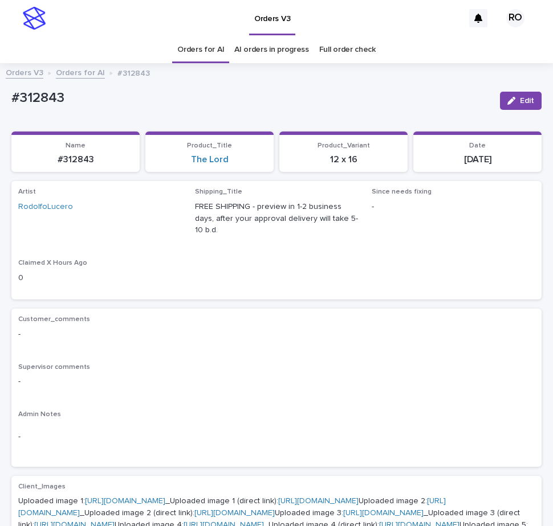
drag, startPoint x: 153, startPoint y: 249, endPoint x: 181, endPoint y: 237, distance: 30.4
click at [153, 249] on div "Artist [PERSON_NAME] Shipping_Title FREE SHIPPING - preview in 1-2 business day…" at bounding box center [276, 240] width 516 height 105
click at [526, 99] on button "Edit" at bounding box center [521, 101] width 42 height 18
click at [167, 209] on div at bounding box center [174, 212] width 14 height 21
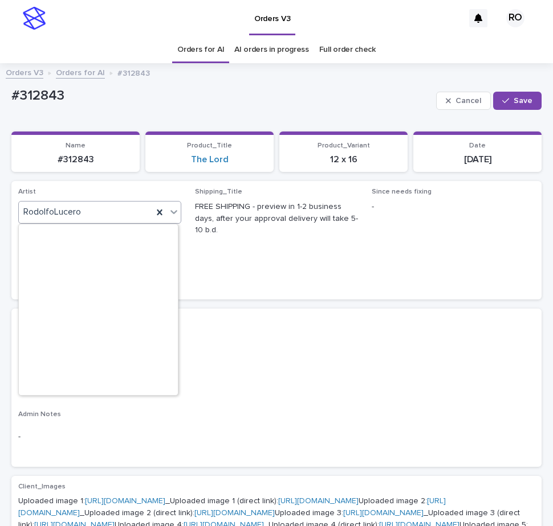
scroll to position [7218, 0]
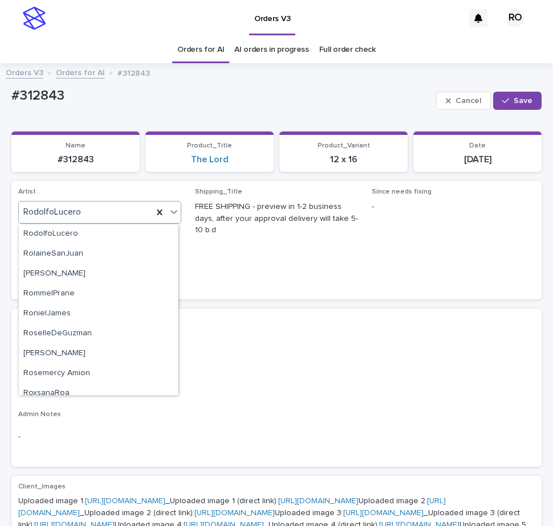
paste input "**********"
type input "**********"
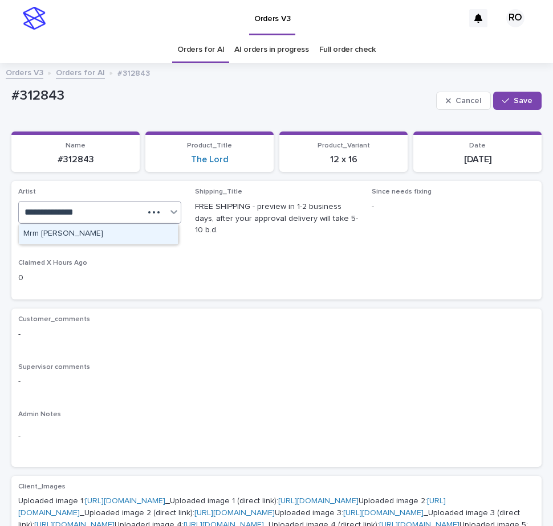
click at [152, 236] on div "Mrm [PERSON_NAME]" at bounding box center [98, 234] width 159 height 20
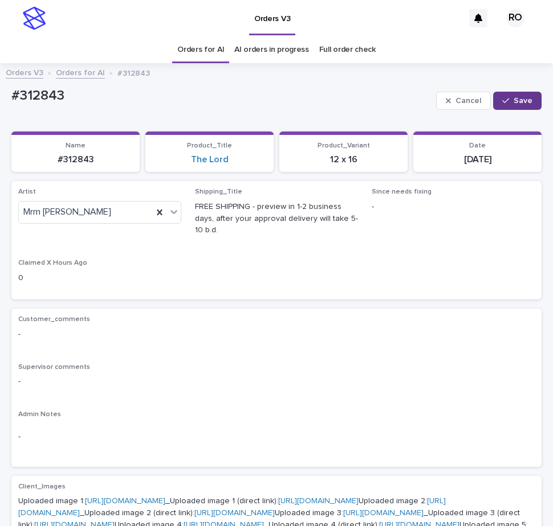
click at [513, 99] on span "Save" at bounding box center [522, 101] width 19 height 8
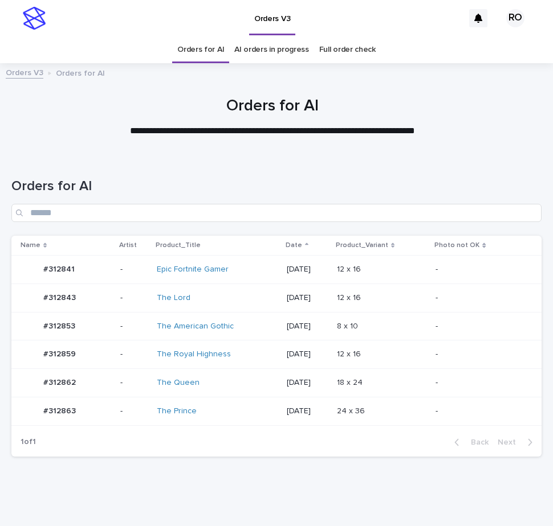
click at [399, 266] on p at bounding box center [382, 270] width 90 height 10
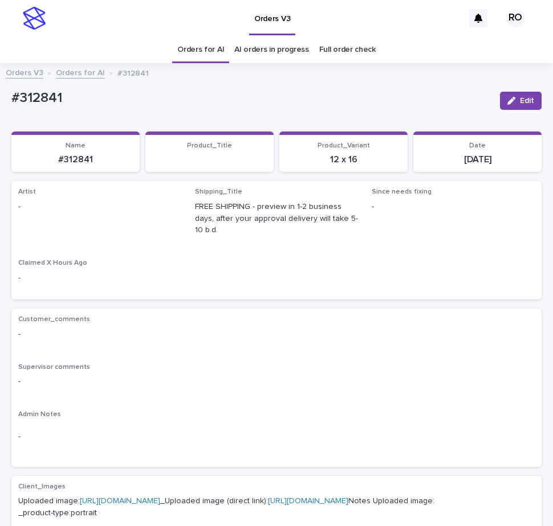
drag, startPoint x: 520, startPoint y: 95, endPoint x: 225, endPoint y: 186, distance: 308.7
click at [520, 95] on button "Edit" at bounding box center [521, 101] width 42 height 18
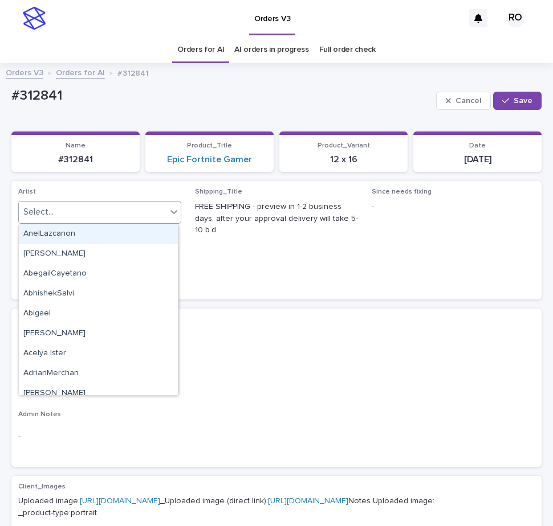
paste input "**********"
type input "**********"
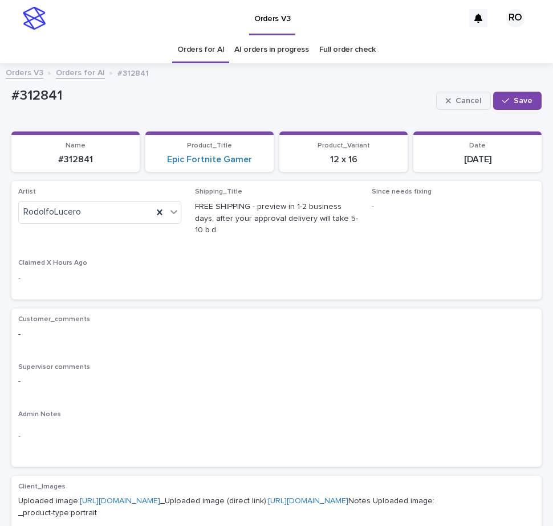
drag, startPoint x: 506, startPoint y: 95, endPoint x: 463, endPoint y: 96, distance: 43.3
click at [506, 96] on button "Save" at bounding box center [517, 101] width 48 height 18
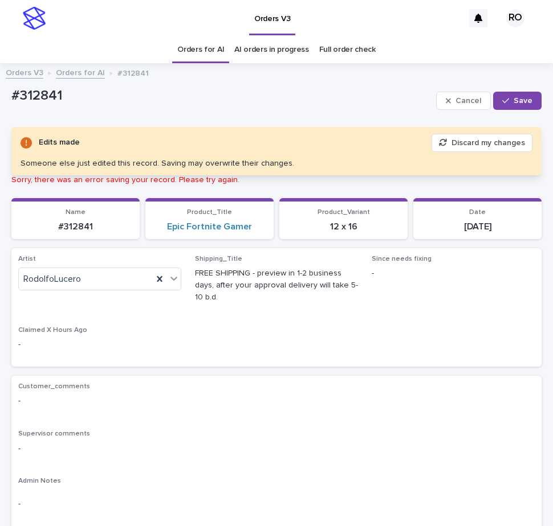
drag, startPoint x: 524, startPoint y: 93, endPoint x: 503, endPoint y: 100, distance: 21.6
click at [523, 93] on button "Save" at bounding box center [517, 101] width 48 height 18
drag, startPoint x: 89, startPoint y: 103, endPoint x: 5, endPoint y: 108, distance: 83.9
click at [0, 108] on html "Orders V3 RO Orders for AI AI orders in progress Full order check Orders V3 Ord…" at bounding box center [276, 263] width 553 height 526
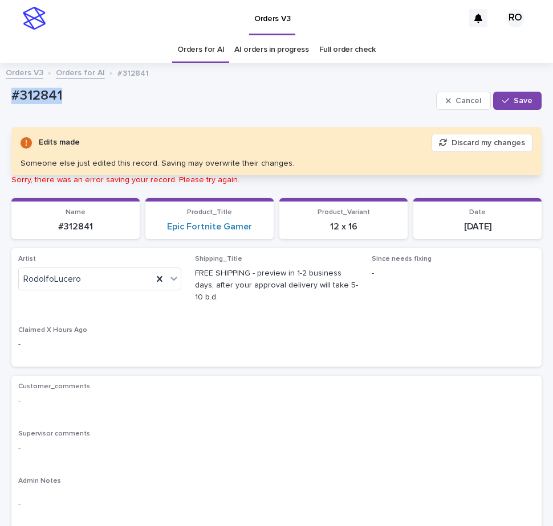
copy p "#312841"
drag, startPoint x: 338, startPoint y: 109, endPoint x: 373, endPoint y: 100, distance: 36.5
click at [338, 109] on div "#312841" at bounding box center [221, 101] width 420 height 26
click at [459, 103] on span "Cancel" at bounding box center [468, 101] width 26 height 8
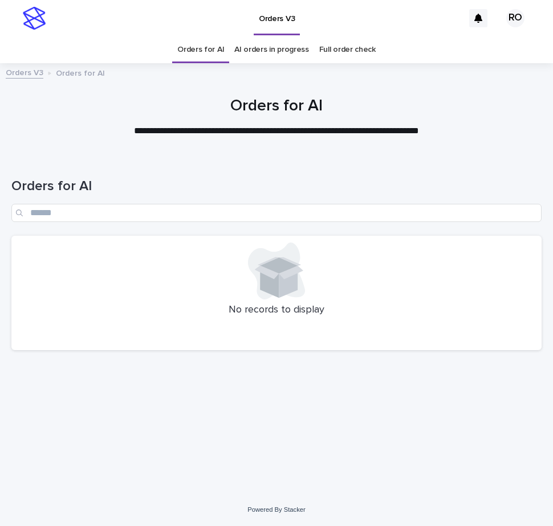
click at [288, 55] on link "AI orders in progress" at bounding box center [271, 49] width 75 height 27
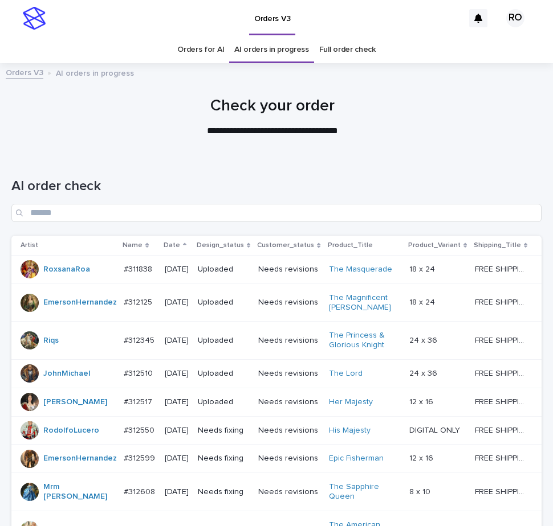
click at [320, 138] on div at bounding box center [272, 112] width 544 height 85
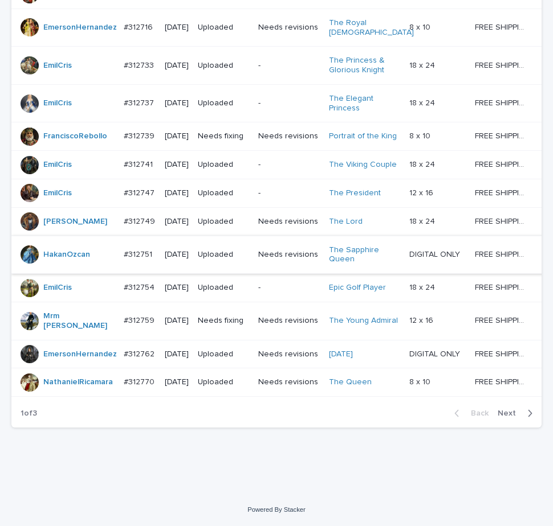
scroll to position [997, 0]
click at [504, 415] on span "Next" at bounding box center [509, 414] width 25 height 8
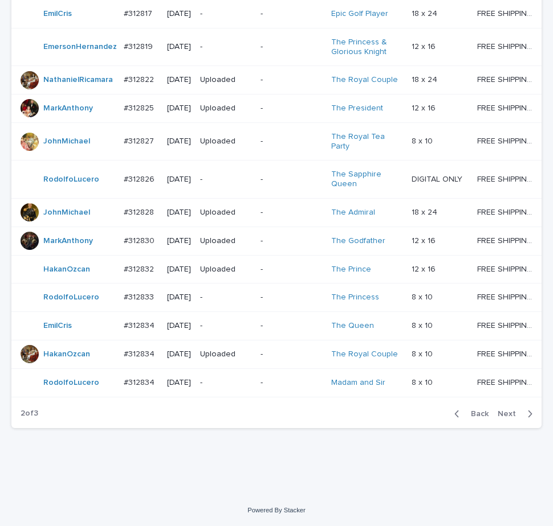
click at [504, 412] on span "Next" at bounding box center [509, 414] width 25 height 8
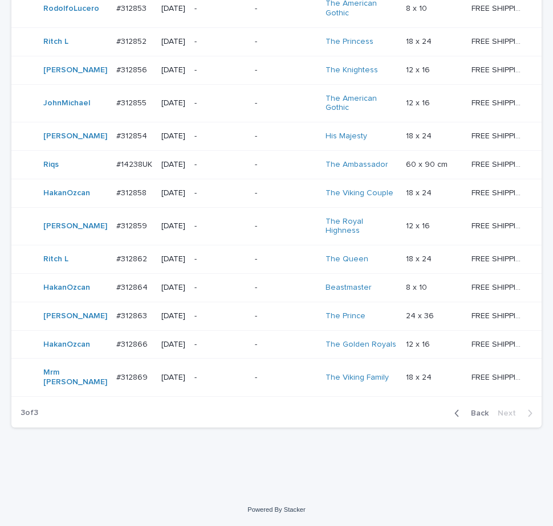
scroll to position [693, 0]
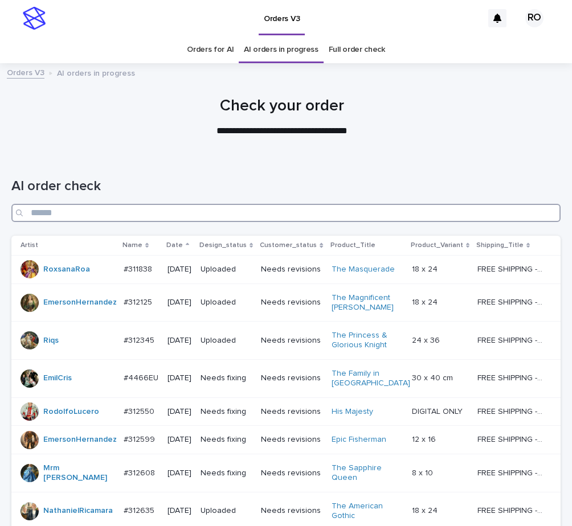
click at [409, 216] on input "Search" at bounding box center [285, 213] width 549 height 18
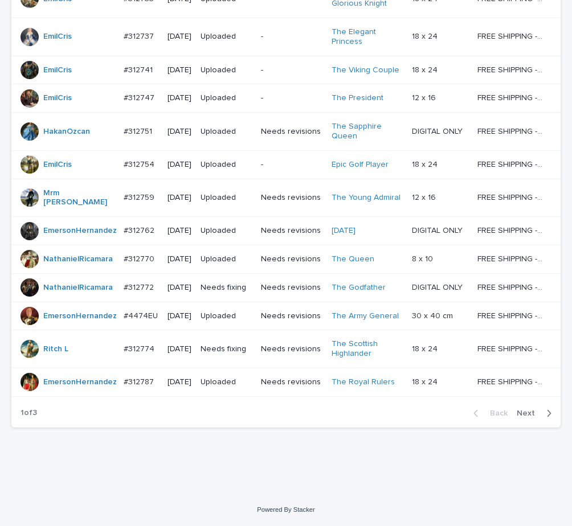
scroll to position [997, 0]
click at [517, 415] on span "Next" at bounding box center [529, 414] width 25 height 8
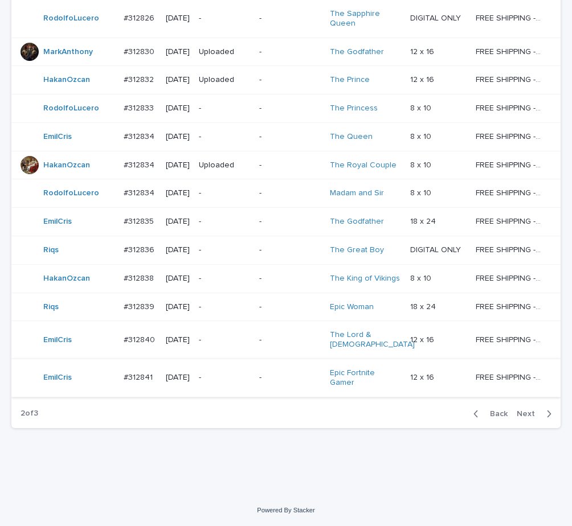
scroll to position [940, 0]
click at [521, 418] on span "Next" at bounding box center [529, 414] width 25 height 8
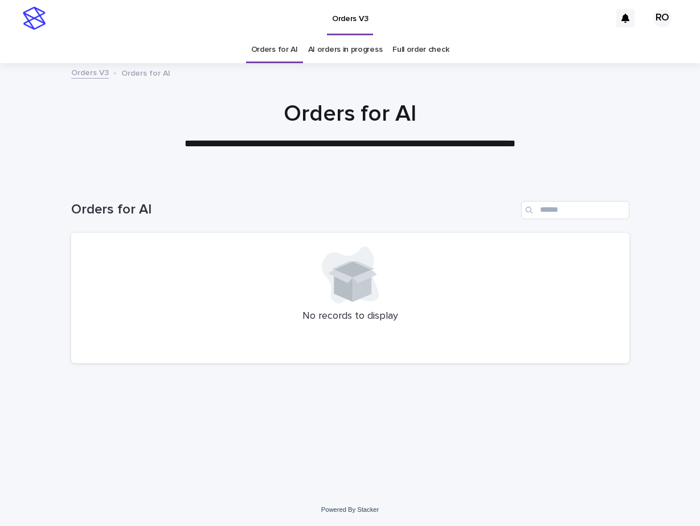
click at [357, 56] on link "AI orders in progress" at bounding box center [345, 49] width 75 height 27
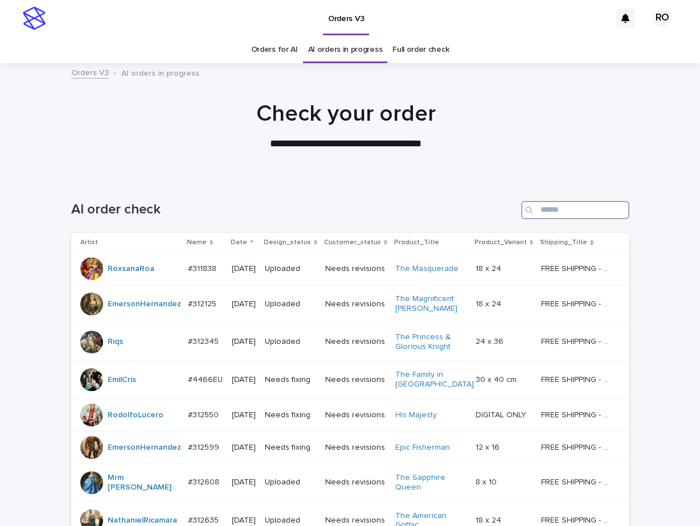
click at [551, 213] on input "Search" at bounding box center [575, 210] width 108 height 18
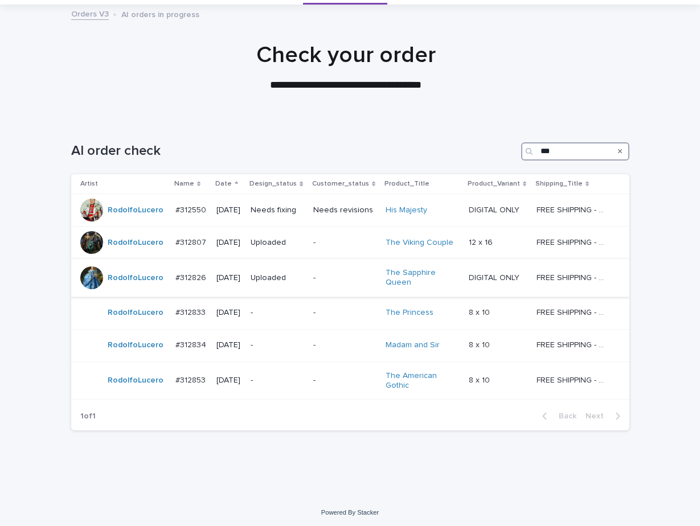
scroll to position [62, 0]
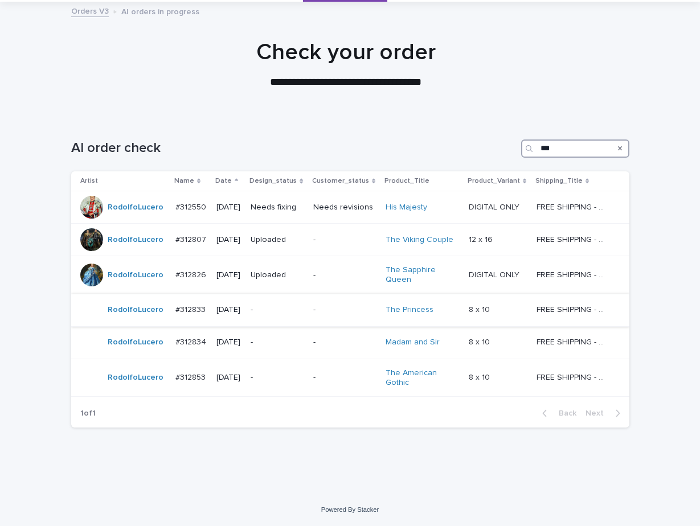
type input "***"
click at [309, 311] on td "-" at bounding box center [277, 310] width 63 height 32
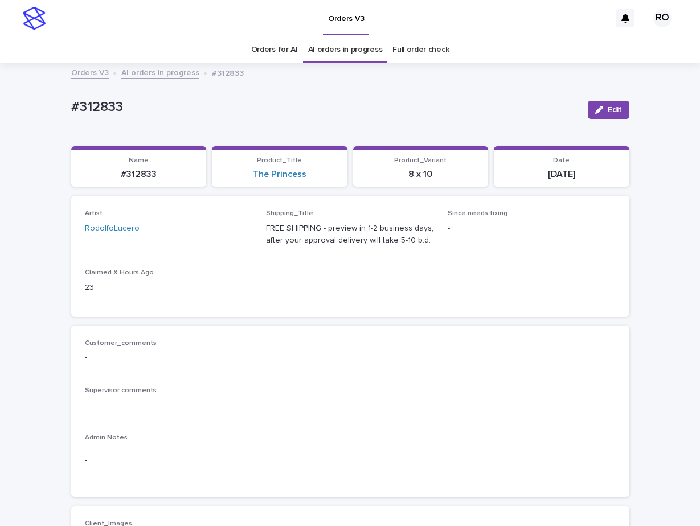
click at [591, 238] on div "Since needs fixing -" at bounding box center [532, 227] width 168 height 34
drag, startPoint x: 123, startPoint y: 110, endPoint x: 60, endPoint y: 79, distance: 69.8
click at [71, 109] on p "#312833" at bounding box center [325, 107] width 508 height 17
copy p "#312833"
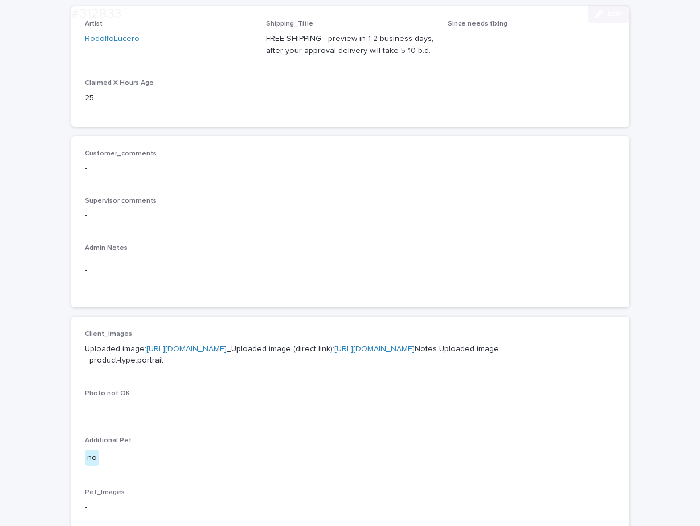
scroll to position [310, 0]
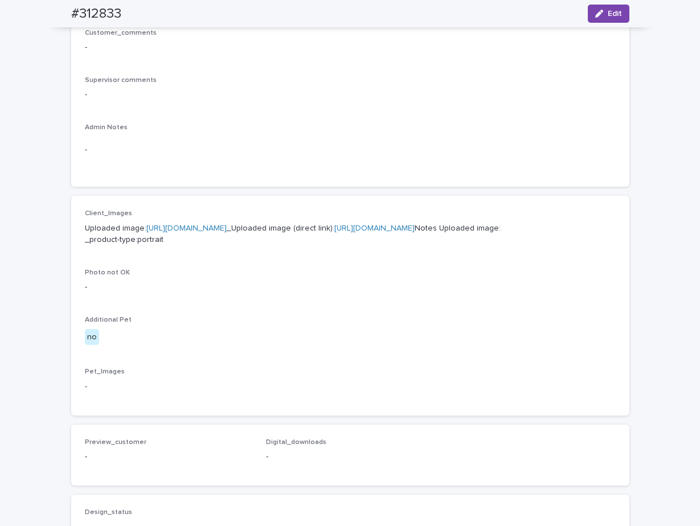
click at [227, 228] on link "[URL][DOMAIN_NAME]" at bounding box center [186, 228] width 80 height 8
drag, startPoint x: 127, startPoint y: 12, endPoint x: 54, endPoint y: 21, distance: 73.4
click at [54, 21] on div "#312833 Edit" at bounding box center [350, 13] width 613 height 27
copy h2 "#312833"
click at [608, 13] on span "Edit" at bounding box center [615, 14] width 14 height 8
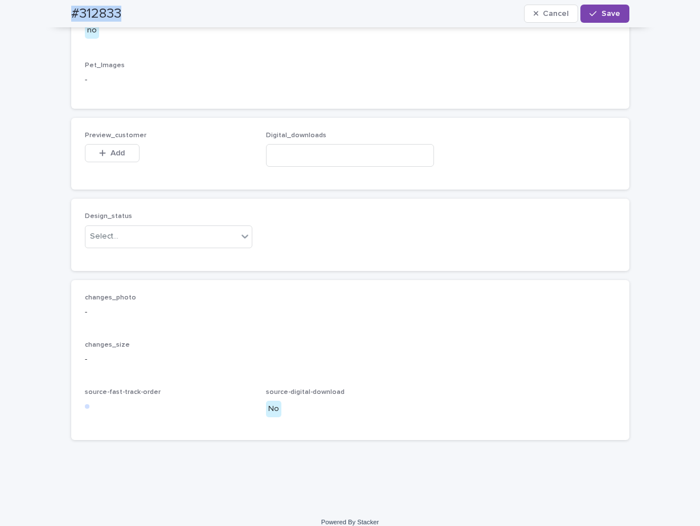
scroll to position [700, 0]
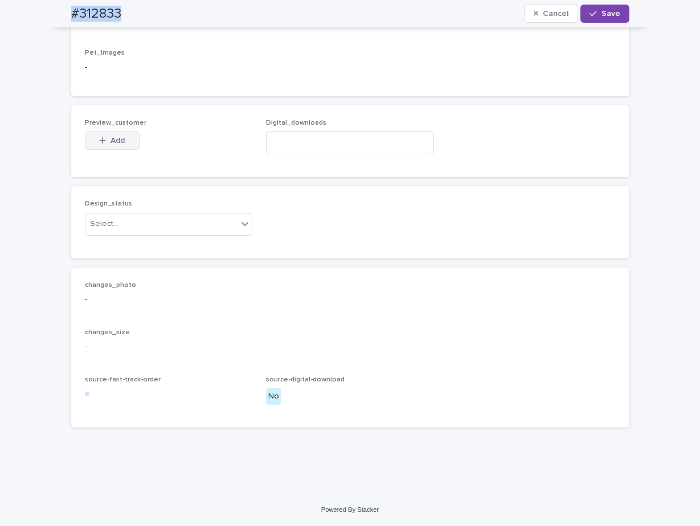
drag, startPoint x: 131, startPoint y: 144, endPoint x: 107, endPoint y: 143, distance: 23.9
click at [132, 144] on button "Add" at bounding box center [112, 141] width 55 height 18
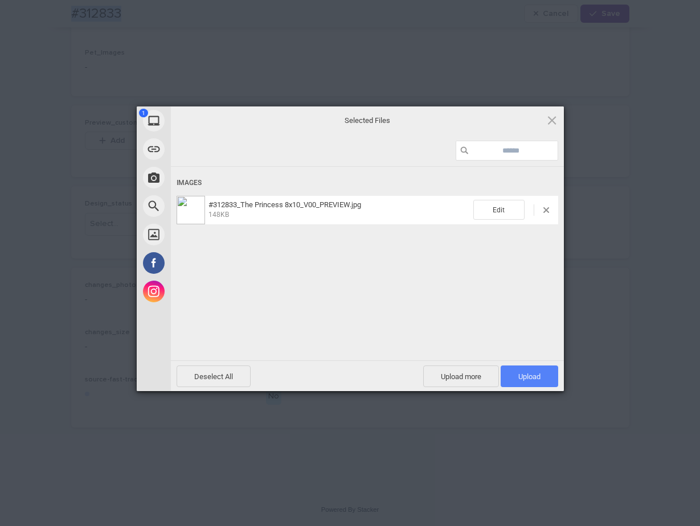
click at [532, 373] on span "Upload 1" at bounding box center [529, 377] width 22 height 9
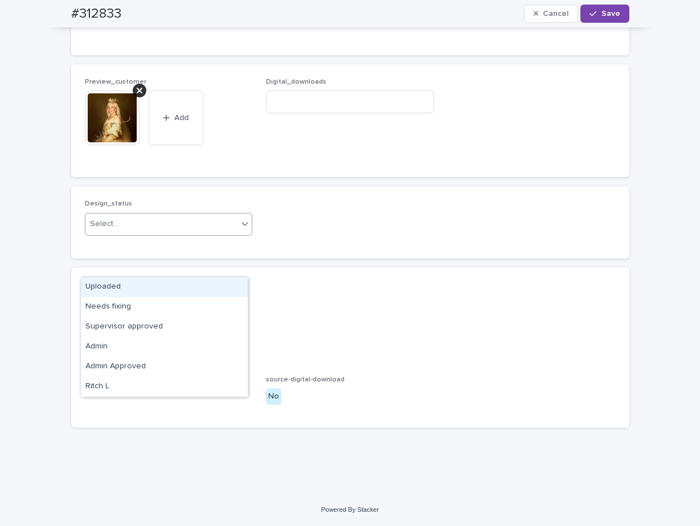
drag, startPoint x: 203, startPoint y: 267, endPoint x: 199, endPoint y: 280, distance: 13.0
click at [202, 234] on div "Select..." at bounding box center [161, 224] width 153 height 19
click at [195, 291] on div "Uploaded" at bounding box center [164, 287] width 167 height 20
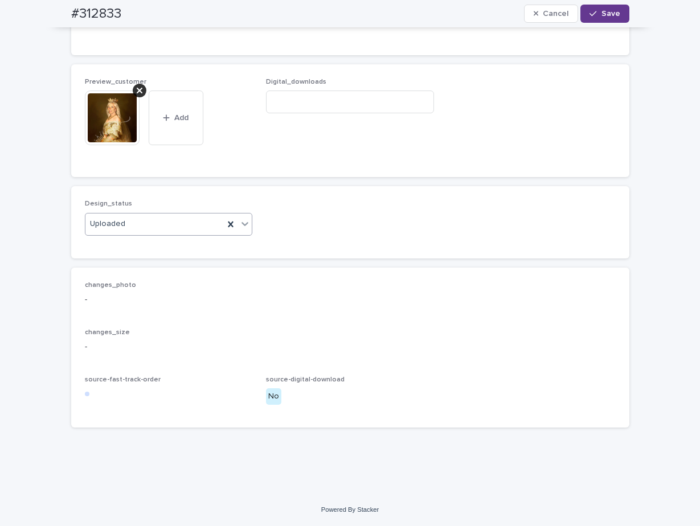
click at [603, 19] on button "Save" at bounding box center [605, 14] width 48 height 18
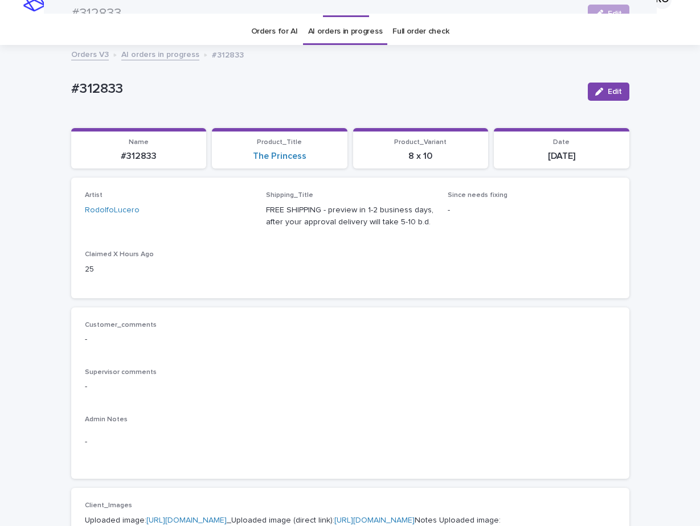
scroll to position [9, 0]
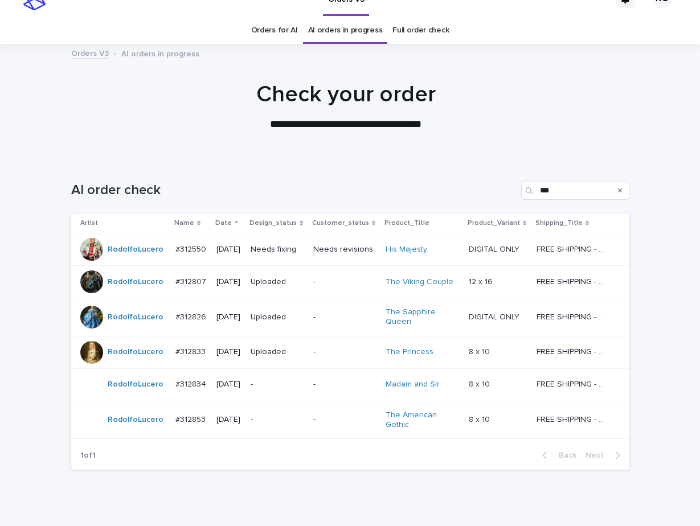
scroll to position [62, 0]
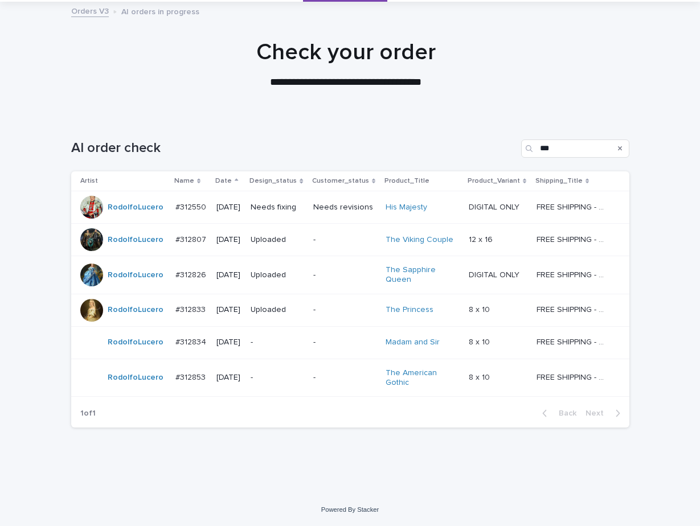
click at [323, 343] on p "-" at bounding box center [344, 343] width 63 height 10
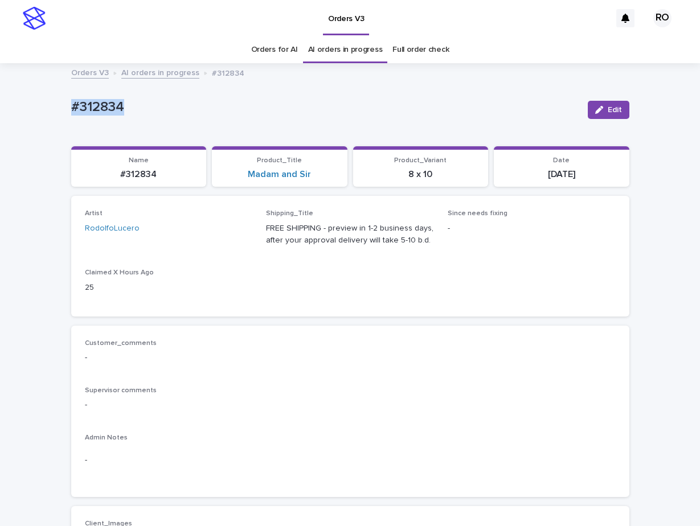
drag, startPoint x: 128, startPoint y: 115, endPoint x: 53, endPoint y: 103, distance: 75.5
copy p "#312834"
click at [598, 111] on icon "button" at bounding box center [599, 110] width 8 height 8
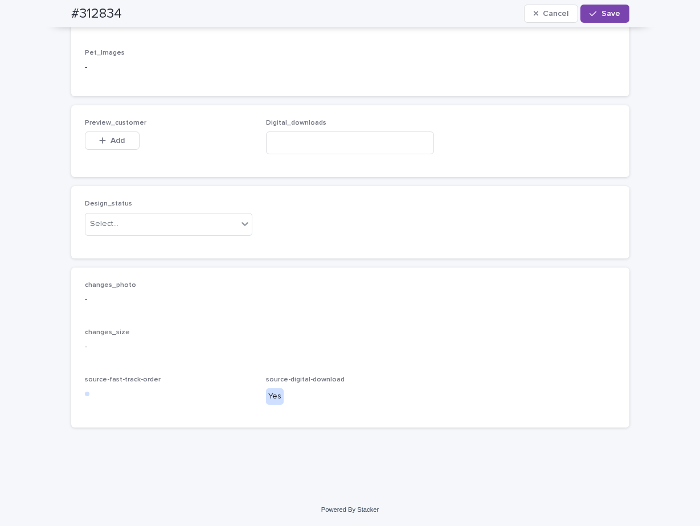
scroll to position [840, 0]
click at [121, 150] on button "Add" at bounding box center [112, 141] width 55 height 18
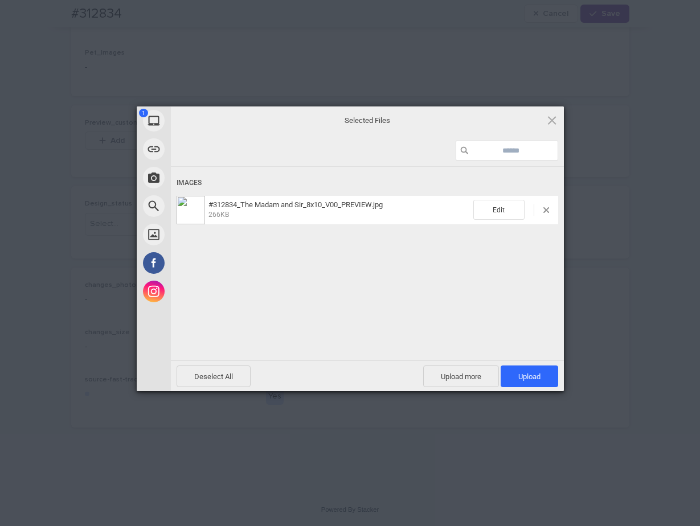
drag, startPoint x: 530, startPoint y: 370, endPoint x: 481, endPoint y: 288, distance: 95.3
click at [529, 371] on span "Upload 1" at bounding box center [530, 377] width 58 height 22
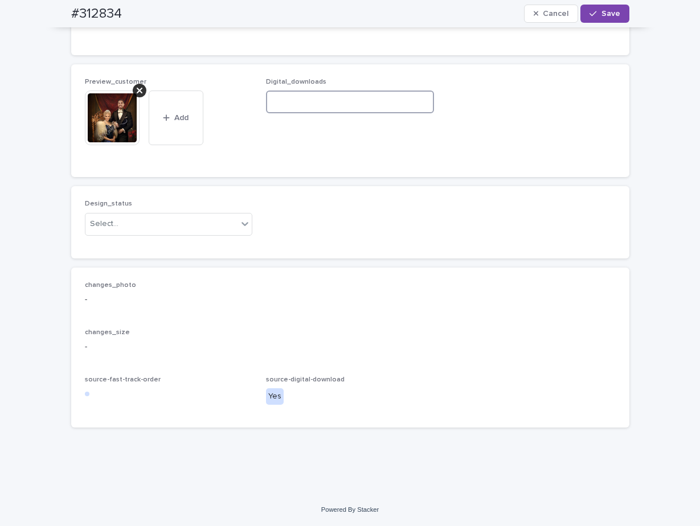
click at [284, 113] on input at bounding box center [350, 102] width 168 height 23
paste input "**********"
type input "**********"
click at [215, 234] on div "Select..." at bounding box center [161, 224] width 153 height 19
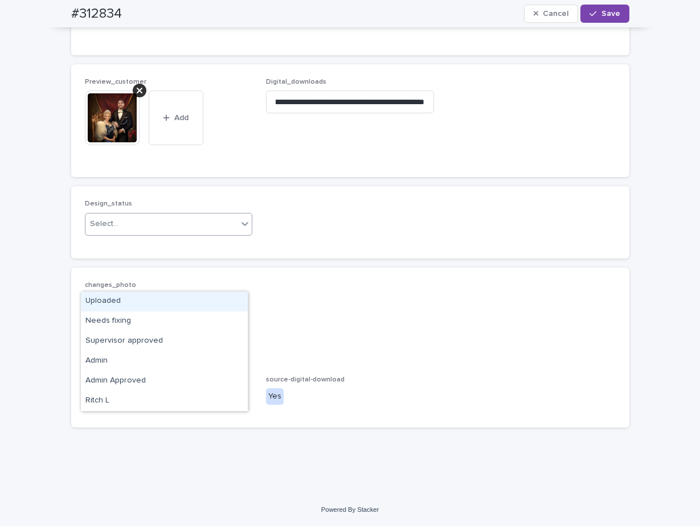
scroll to position [0, 0]
click at [206, 300] on div "Uploaded" at bounding box center [164, 302] width 167 height 20
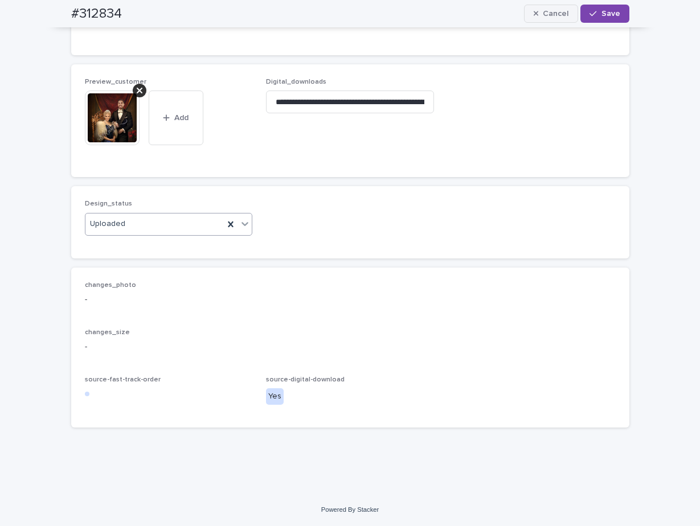
click at [606, 15] on span "Save" at bounding box center [611, 14] width 19 height 8
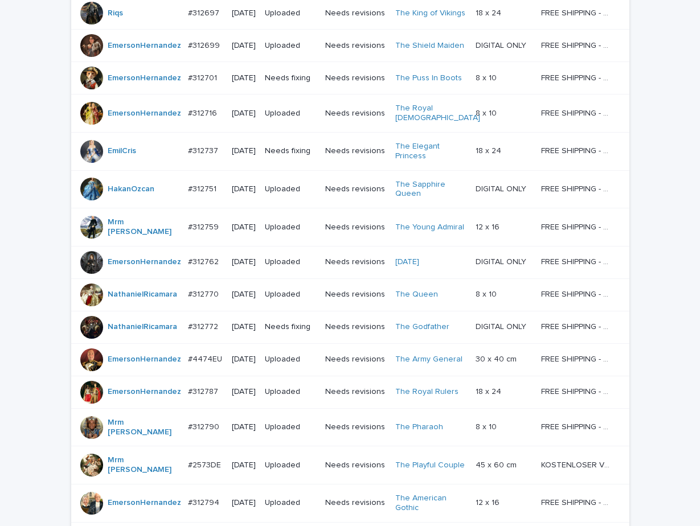
scroll to position [896, 0]
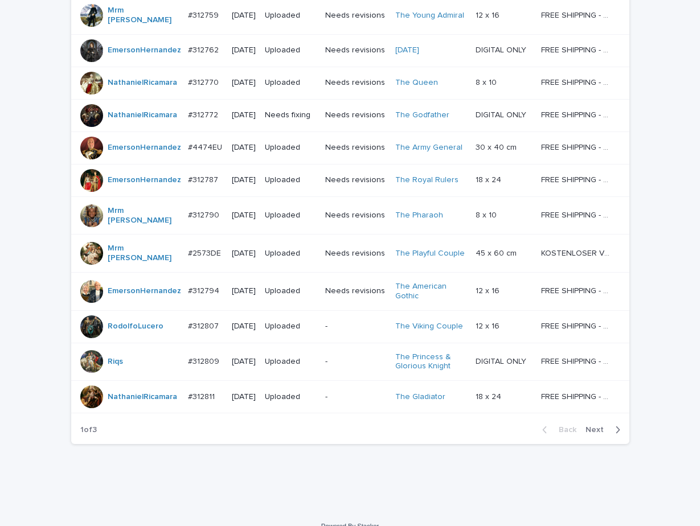
click at [593, 426] on span "Next" at bounding box center [598, 430] width 25 height 8
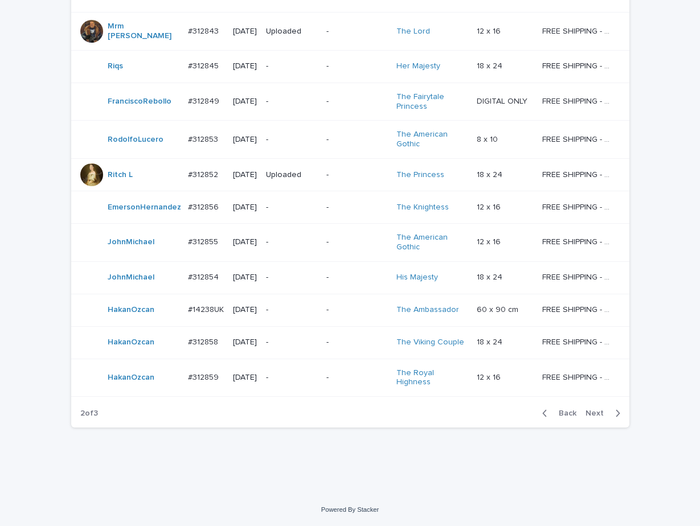
scroll to position [994, 0]
click at [603, 415] on span "Next" at bounding box center [598, 414] width 25 height 8
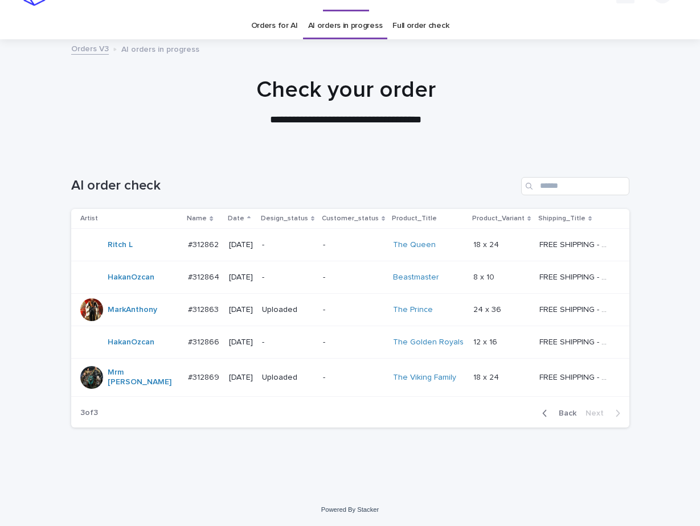
scroll to position [18, 0]
